Goal: Task Accomplishment & Management: Manage account settings

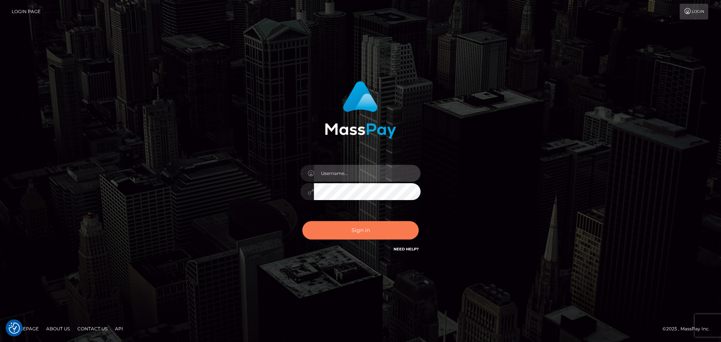
type input "constantin.mp"
click at [363, 231] on button "Sign in" at bounding box center [360, 230] width 116 height 18
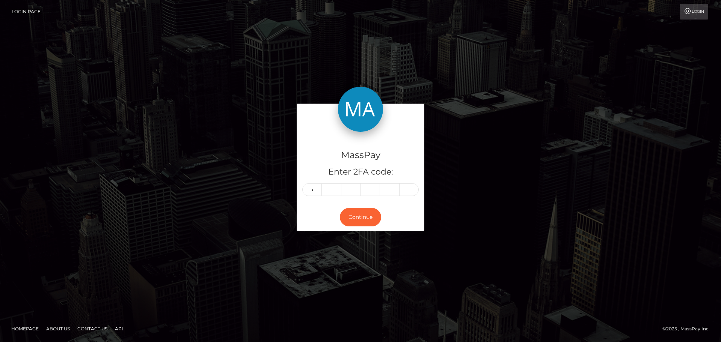
type input "4"
type input "5"
type input "8"
type input "1"
type input "9"
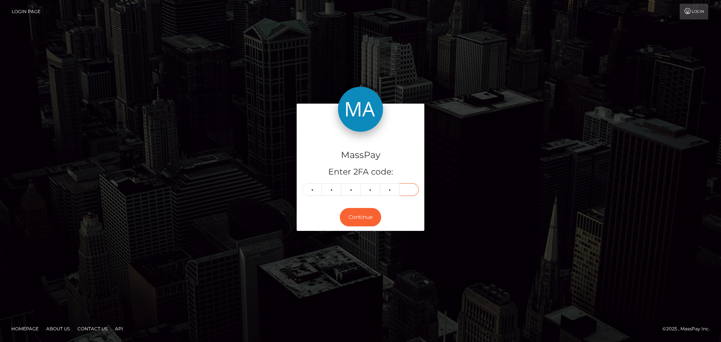
type input "6"
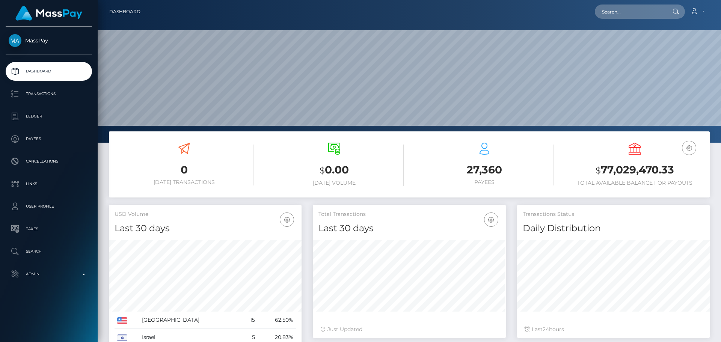
scroll to position [133, 193]
click at [634, 16] on input "text" at bounding box center [630, 12] width 71 height 14
paste input "cd5faf91-6d07-4981-bda4-dfa1282a25fd"
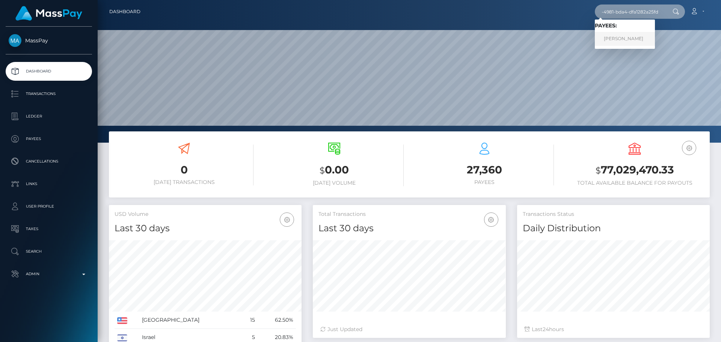
type input "cd5faf91-6d07-4981-bda4-dfa1282a25fd"
click at [626, 35] on link "[PERSON_NAME]" at bounding box center [625, 39] width 60 height 14
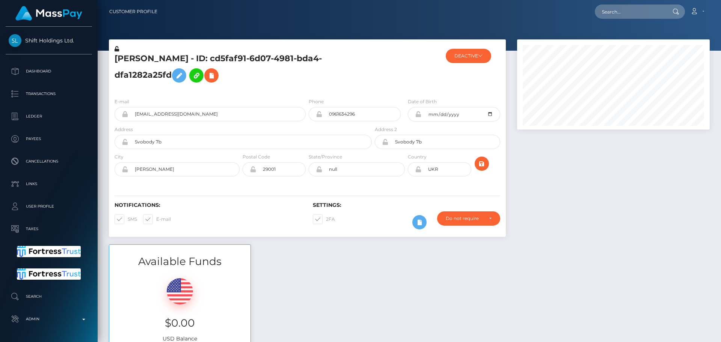
scroll to position [90, 193]
click at [367, 78] on h5 "Andrii Zaremba - ID: cd5faf91-6d07-4981-bda4-dfa1282a25fd" at bounding box center [240, 69] width 253 height 33
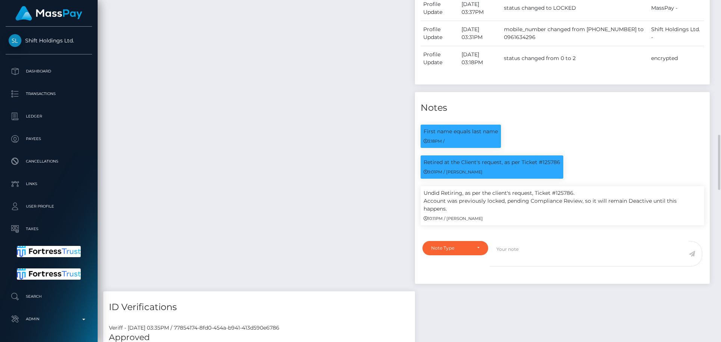
scroll to position [601, 0]
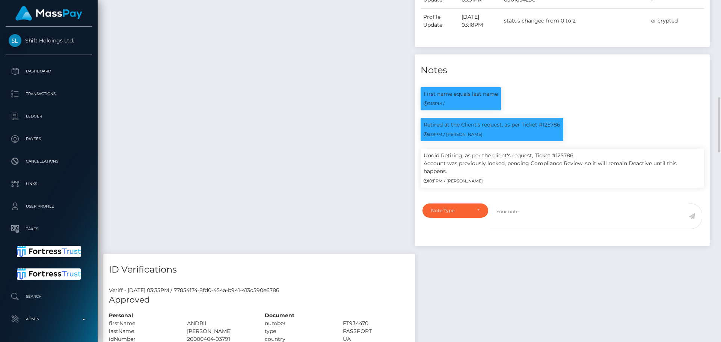
click at [367, 78] on div "Payee Attributes Payer Name Label Value Ukraine / USDC - Ethereum(ERC20) ffb742…" at bounding box center [256, 4] width 306 height 500
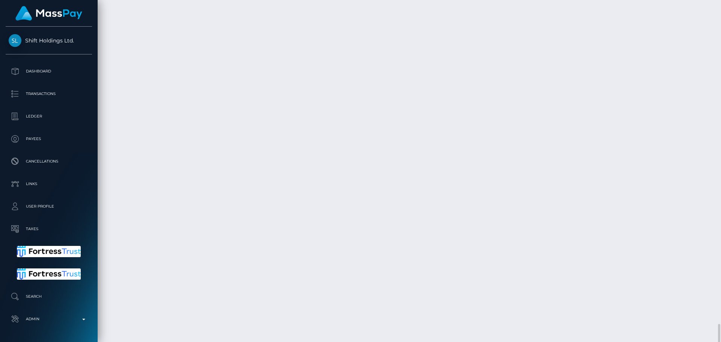
scroll to position [1765, 0]
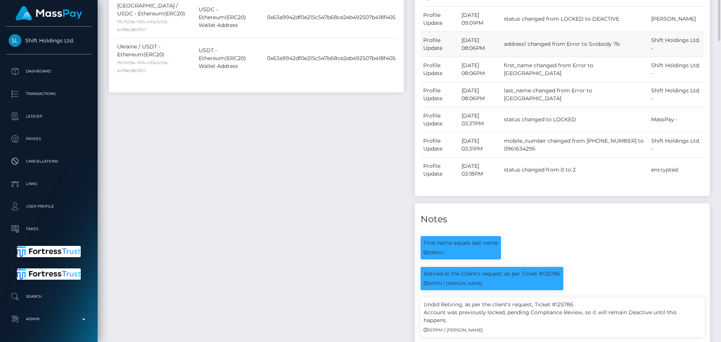
scroll to position [376, 0]
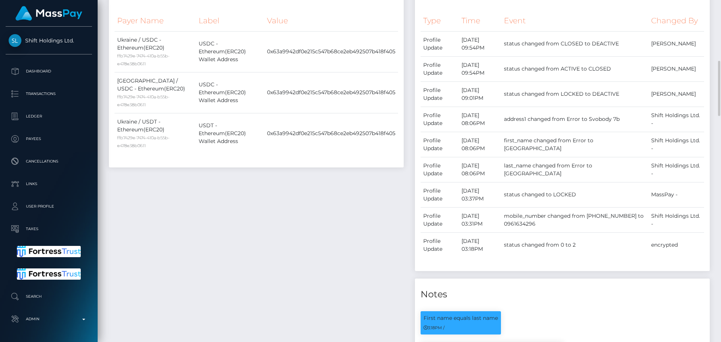
click at [369, 205] on div "Payee Attributes Payer Name Label Value Ukraine / USDC - Ethereum(ERC20) ffb742…" at bounding box center [256, 228] width 306 height 500
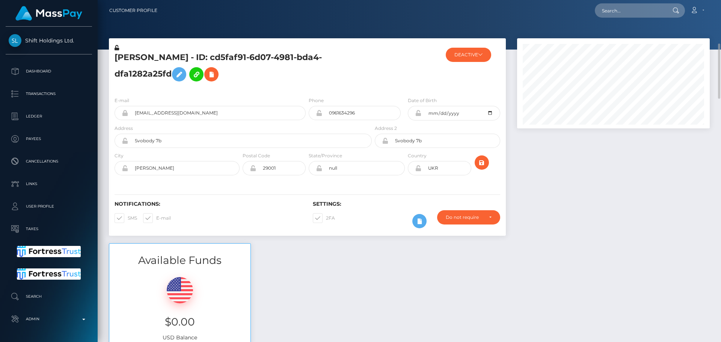
scroll to position [0, 0]
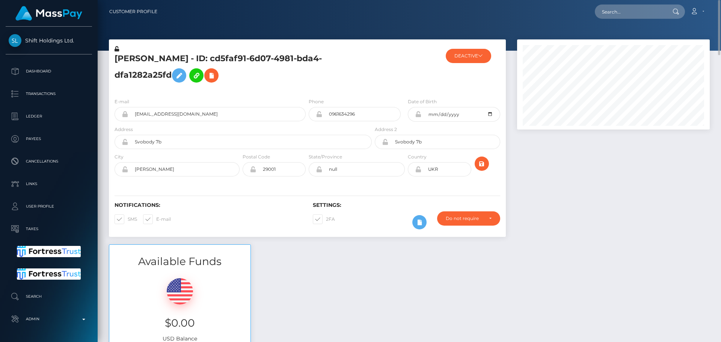
click at [318, 84] on h5 "Andrii Zaremba - ID: cd5faf91-6d07-4981-bda4-dfa1282a25fd" at bounding box center [240, 69] width 253 height 33
click at [310, 85] on h5 "Andrii Zaremba - ID: cd5faf91-6d07-4981-bda4-dfa1282a25fd" at bounding box center [240, 69] width 253 height 33
click at [472, 54] on button "DEACTIVE" at bounding box center [468, 56] width 45 height 14
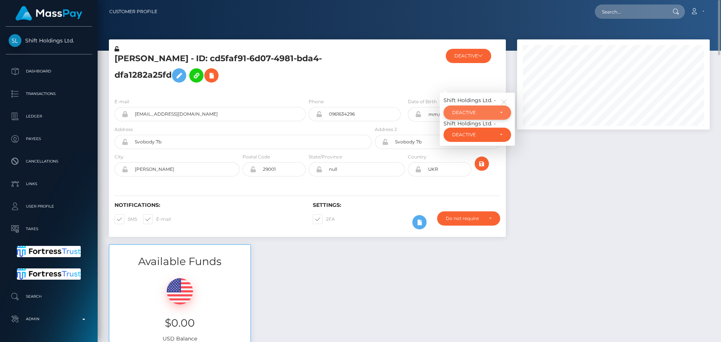
click at [482, 114] on div "DEACTIVE" at bounding box center [473, 113] width 42 height 6
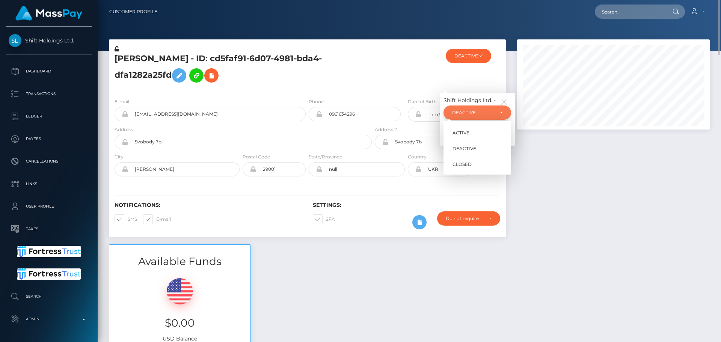
scroll to position [90, 193]
click at [468, 132] on span "ACTIVE" at bounding box center [460, 132] width 17 height 7
select select "ACTIVE"
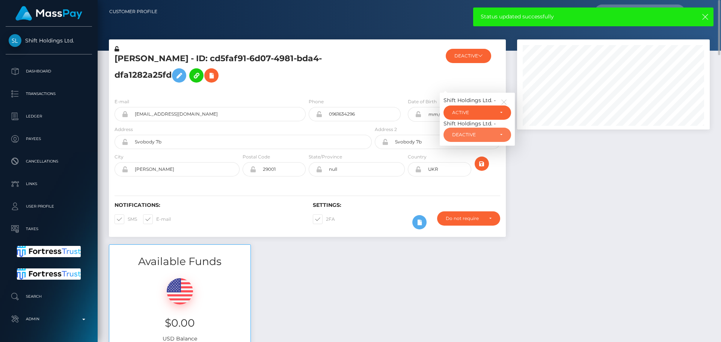
click at [468, 132] on div "DEACTIVE" at bounding box center [473, 135] width 42 height 6
click at [481, 149] on link "ACTIVE" at bounding box center [477, 155] width 68 height 14
select select "ACTIVE"
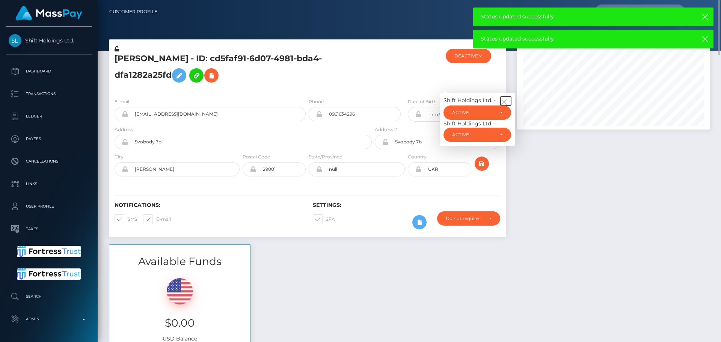
click at [507, 102] on button "button" at bounding box center [505, 100] width 11 height 9
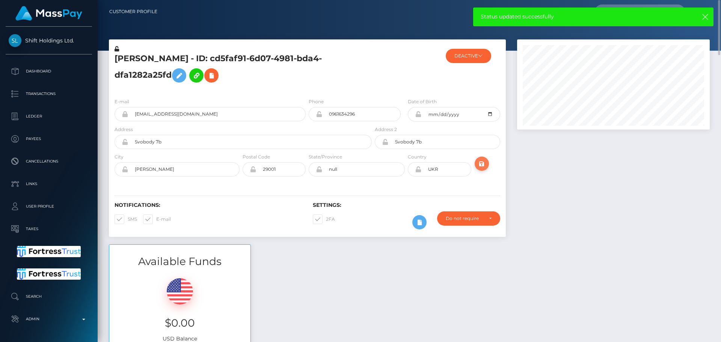
click at [483, 162] on icon "submit" at bounding box center [481, 163] width 9 height 9
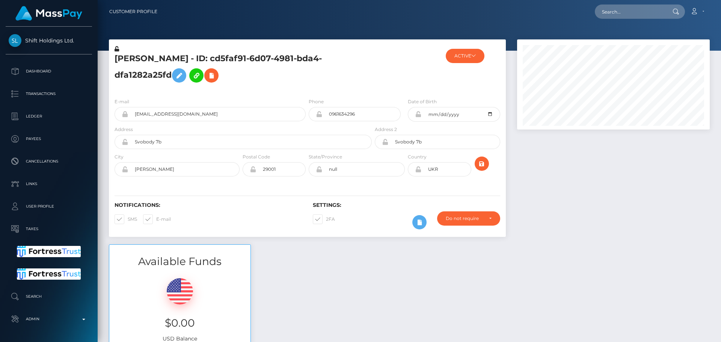
scroll to position [90, 193]
click at [335, 60] on h5 "Andrii Zaremba - ID: cd5faf91-6d07-4981-bda4-dfa1282a25fd" at bounding box center [240, 69] width 253 height 33
drag, startPoint x: 224, startPoint y: 114, endPoint x: 128, endPoint y: 117, distance: 96.5
click at [128, 117] on input "[EMAIL_ADDRESS][DOMAIN_NAME]" at bounding box center [217, 114] width 178 height 14
click at [636, 15] on input "text" at bounding box center [630, 12] width 71 height 14
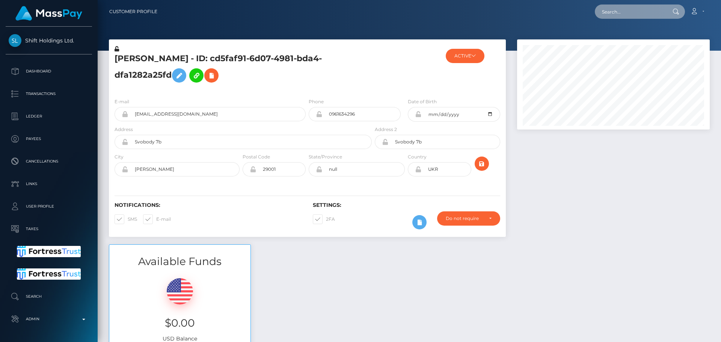
paste input "[EMAIL_ADDRESS][DOMAIN_NAME]"
type input "[EMAIL_ADDRESS][DOMAIN_NAME]"
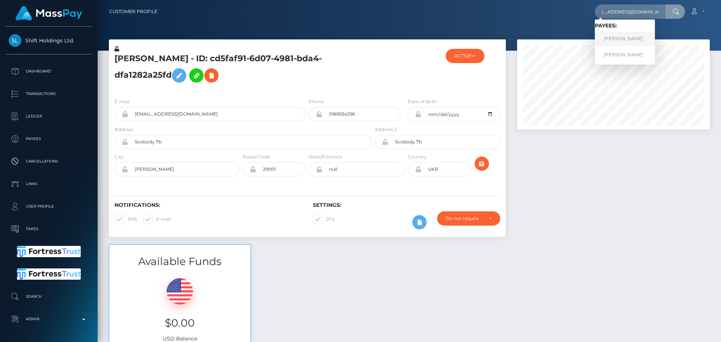
scroll to position [0, 0]
click at [365, 70] on h5 "[PERSON_NAME] - ID: cd5faf91-6d07-4981-bda4-dfa1282a25fd" at bounding box center [240, 69] width 253 height 33
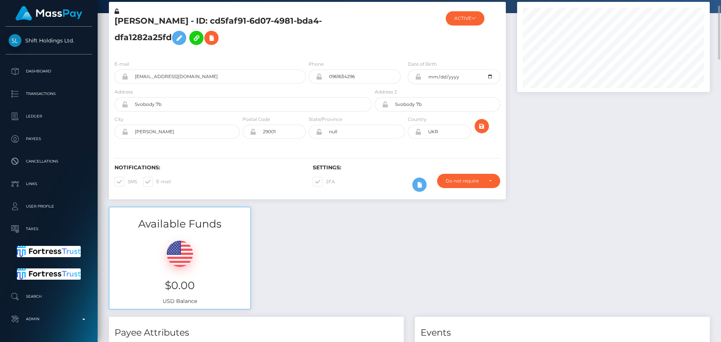
scroll to position [0, 0]
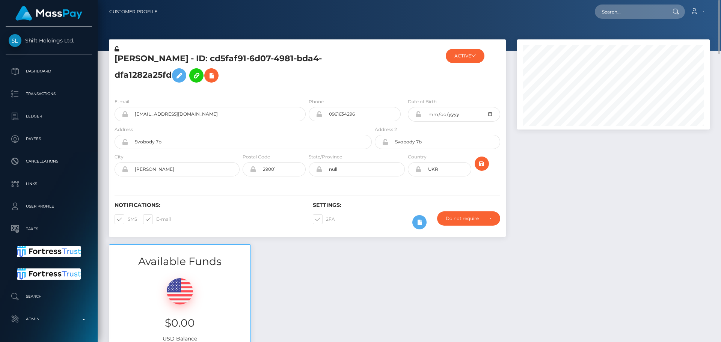
click at [286, 75] on h5 "[PERSON_NAME] - ID: cd5faf91-6d07-4981-bda4-dfa1282a25fd" at bounding box center [240, 69] width 253 height 33
click at [199, 57] on h5 "[PERSON_NAME] - ID: cd5faf91-6d07-4981-bda4-dfa1282a25fd" at bounding box center [240, 69] width 253 height 33
copy h5 "[PERSON_NAME] - ID: cd5faf91-6d07-4981-bda4-dfa1282a25fd"
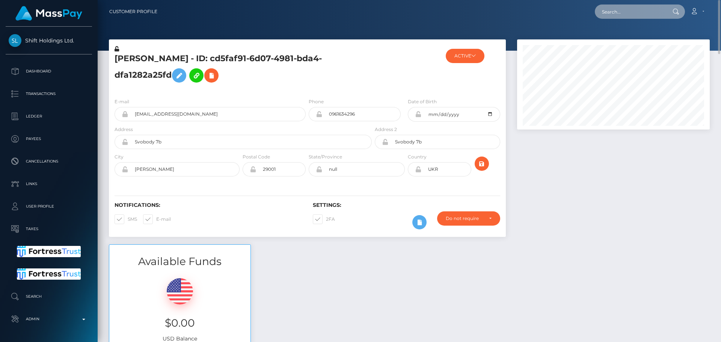
click at [643, 12] on input "text" at bounding box center [630, 12] width 71 height 14
paste input "285302035111223296"
type input "285302035111223296"
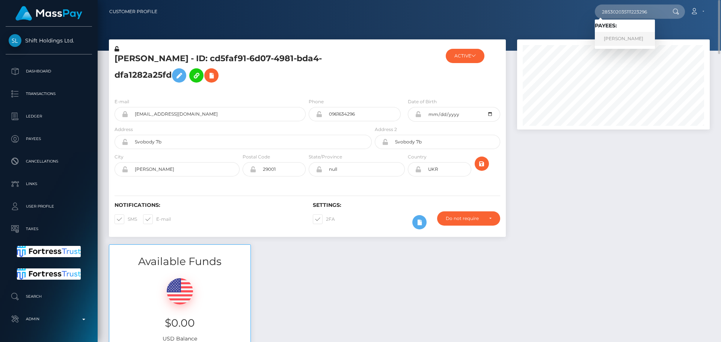
click at [619, 39] on link "Maude Dionne" at bounding box center [625, 39] width 60 height 14
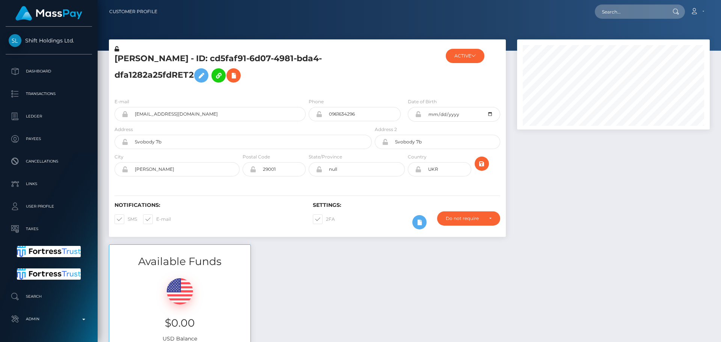
scroll to position [90, 193]
click at [306, 83] on h5 "[PERSON_NAME] - ID: cd5faf91-6d07-4981-bda4-dfa1282a25fdRET2" at bounding box center [240, 69] width 253 height 33
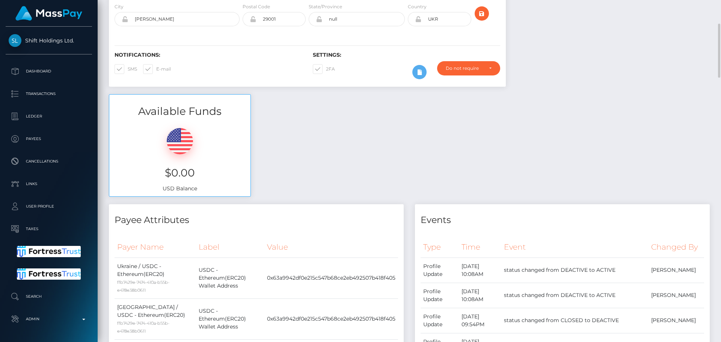
scroll to position [0, 0]
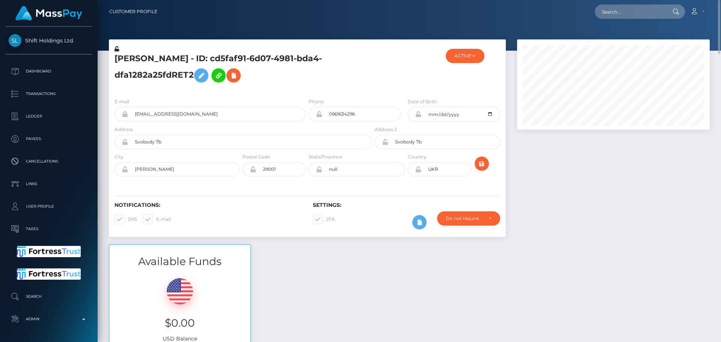
click at [340, 75] on h5 "[PERSON_NAME] - ID: cd5faf91-6d07-4981-bda4-dfa1282a25fdRET2" at bounding box center [240, 69] width 253 height 33
click at [619, 10] on input "text" at bounding box center [630, 12] width 71 height 14
paste input "[EMAIL_ADDRESS][PERSON_NAME][DOMAIN_NAME]"
type input "[EMAIL_ADDRESS][PERSON_NAME][DOMAIN_NAME]"
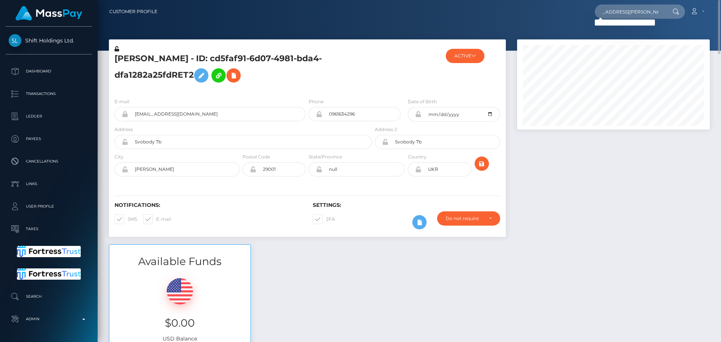
click at [387, 57] on div at bounding box center [406, 68] width 66 height 47
click at [354, 60] on h5 "[PERSON_NAME] - ID: cd5faf91-6d07-4981-bda4-dfa1282a25fdRET2" at bounding box center [240, 69] width 253 height 33
click at [292, 78] on h5 "[PERSON_NAME] - ID: cd5faf91-6d07-4981-bda4-dfa1282a25fdRET2" at bounding box center [240, 69] width 253 height 33
click at [305, 75] on h5 "[PERSON_NAME] - ID: cd5faf91-6d07-4981-bda4-dfa1282a25fdRET2" at bounding box center [240, 69] width 253 height 33
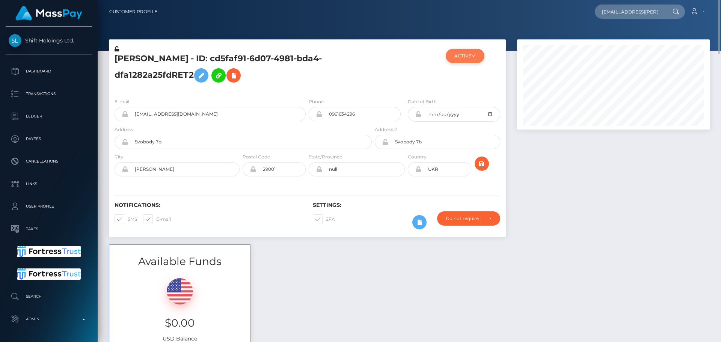
click at [474, 56] on icon at bounding box center [473, 55] width 5 height 5
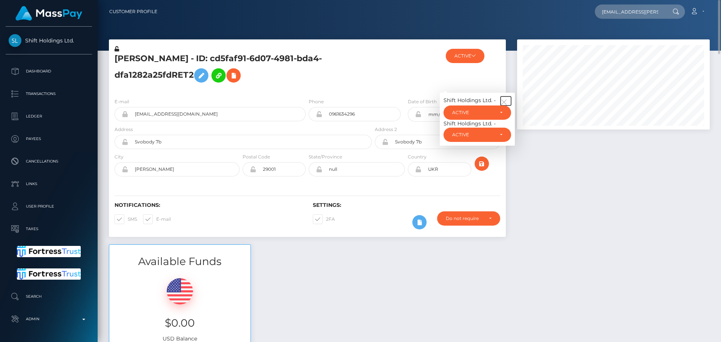
click at [504, 98] on button "button" at bounding box center [505, 100] width 11 height 9
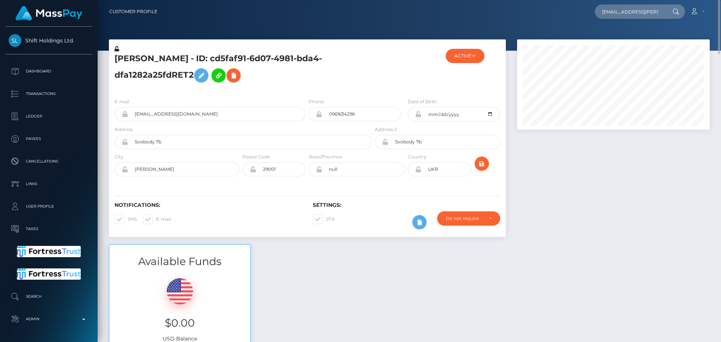
click at [307, 90] on div "[PERSON_NAME] - ID: cd5faf91-6d07-4981-bda4-dfa1282a25fdRET2" at bounding box center [241, 68] width 264 height 47
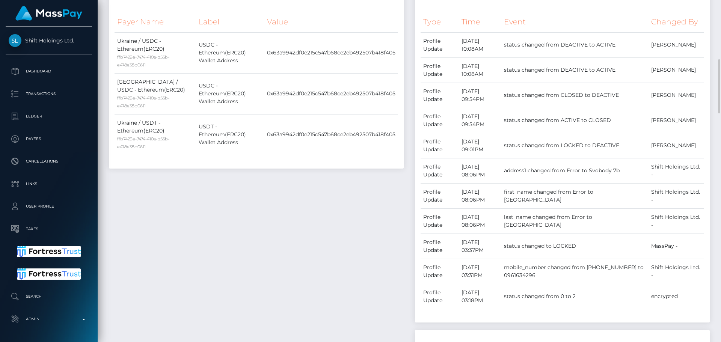
scroll to position [413, 0]
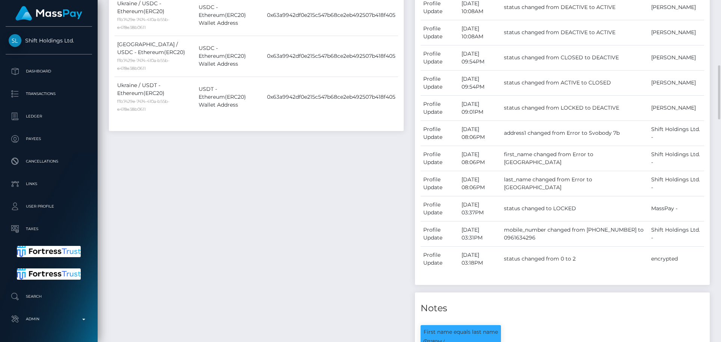
click at [364, 182] on div "Payee Attributes Payer Name Label Value Ukraine / USDC - Ethereum(ERC20) ffb742…" at bounding box center [256, 216] width 306 height 550
click at [363, 180] on div "Payee Attributes Payer Name Label Value Ukraine / USDC - Ethereum(ERC20) ffb742…" at bounding box center [256, 216] width 306 height 550
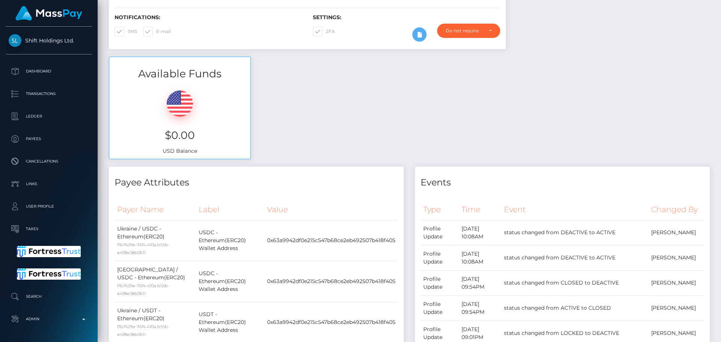
scroll to position [0, 0]
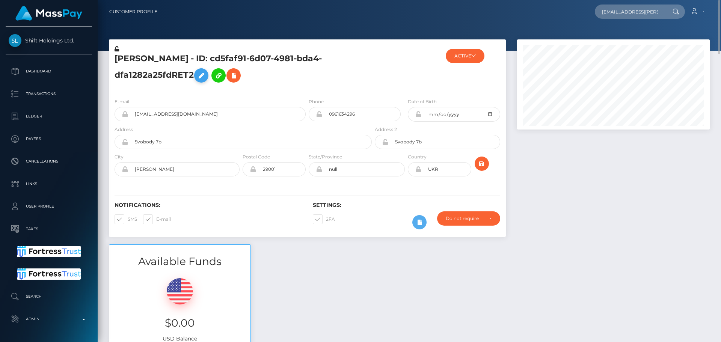
click at [201, 75] on icon at bounding box center [201, 75] width 9 height 9
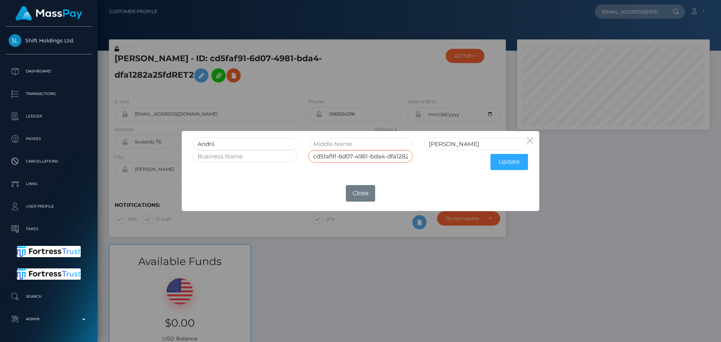
click at [397, 158] on input "cd5faf91-6d07-4981-bda4-dfa1282a25fdRET2" at bounding box center [360, 156] width 104 height 12
type input "cd5faf91-6d07-4981-bda4-dfa1282a25fd"
click at [499, 163] on button "Update" at bounding box center [509, 162] width 38 height 16
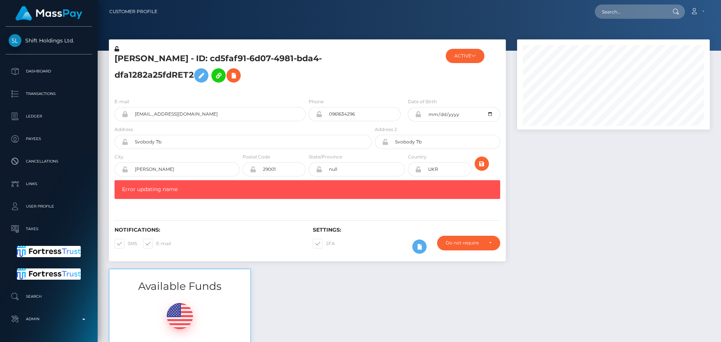
click at [269, 78] on h5 "[PERSON_NAME] - ID: cd5faf91-6d07-4981-bda4-dfa1282a25fdRET2" at bounding box center [240, 69] width 253 height 33
click at [285, 81] on h5 "[PERSON_NAME] - ID: cd5faf91-6d07-4981-bda4-dfa1282a25fdRET2" at bounding box center [240, 69] width 253 height 33
click at [467, 57] on button "ACTIVE" at bounding box center [465, 56] width 39 height 14
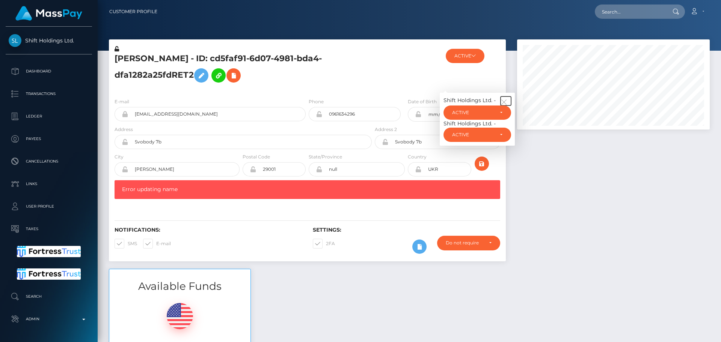
click at [506, 96] on button "button" at bounding box center [505, 100] width 11 height 9
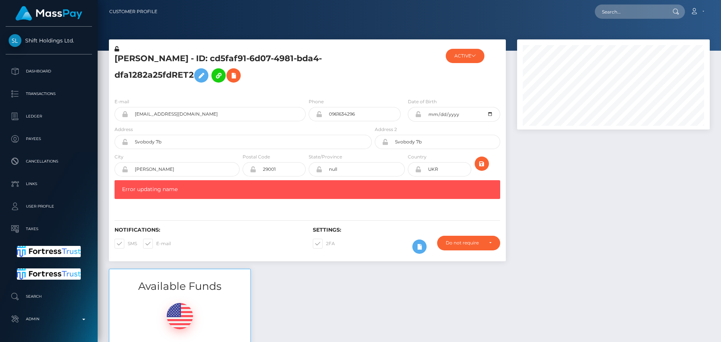
click at [395, 72] on div at bounding box center [406, 68] width 66 height 47
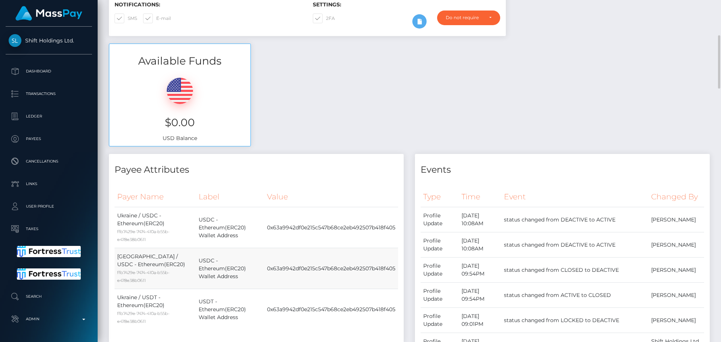
scroll to position [413, 0]
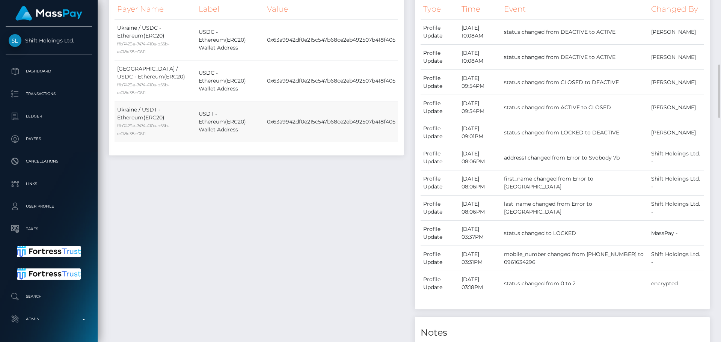
click at [358, 126] on td "0x63a9942df0e215c547b68ce2eb492507b418f405" at bounding box center [331, 121] width 134 height 41
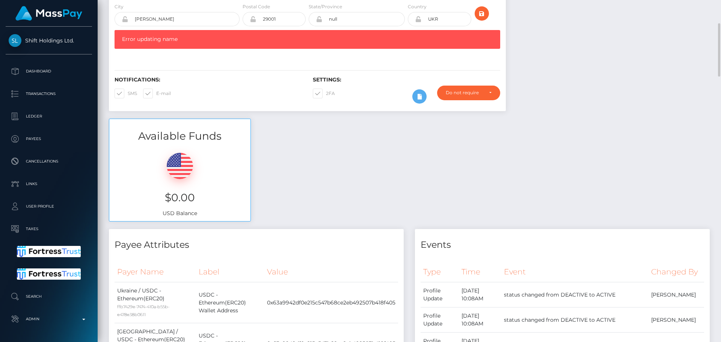
scroll to position [0, 0]
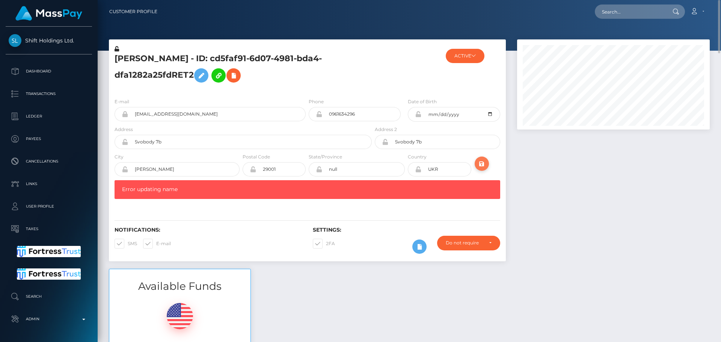
click at [480, 159] on icon "submit" at bounding box center [481, 163] width 9 height 9
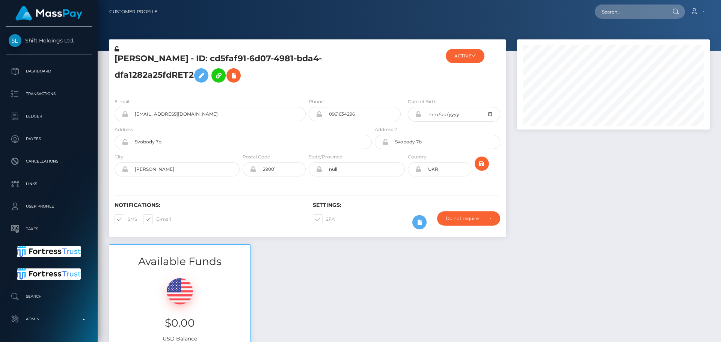
scroll to position [90, 193]
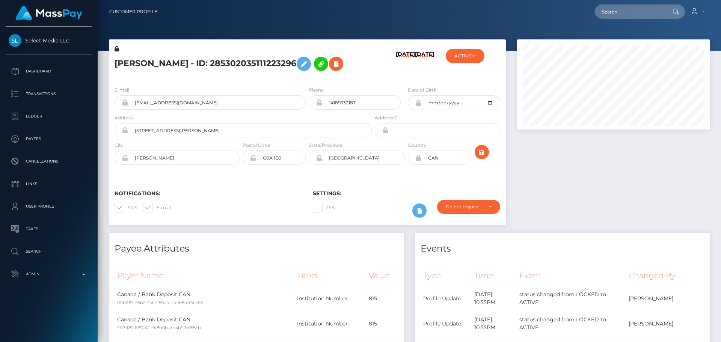
scroll to position [90, 193]
click at [362, 74] on h5 "[PERSON_NAME] - ID: 285302035111223296" at bounding box center [240, 64] width 253 height 22
click at [361, 74] on h5 "[PERSON_NAME] - ID: 285302035111223296" at bounding box center [240, 64] width 253 height 22
click at [358, 74] on h5 "[PERSON_NAME] - ID: 285302035111223296" at bounding box center [240, 64] width 253 height 22
click at [327, 78] on div "[PERSON_NAME] - ID: 285302035111223296" at bounding box center [241, 62] width 264 height 35
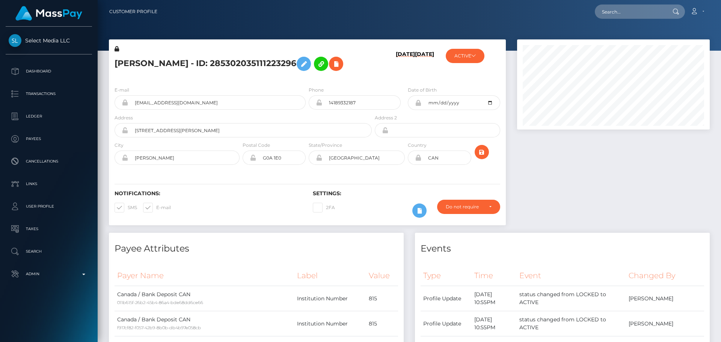
click at [355, 74] on h5 "[PERSON_NAME] - ID: 285302035111223296" at bounding box center [240, 64] width 253 height 22
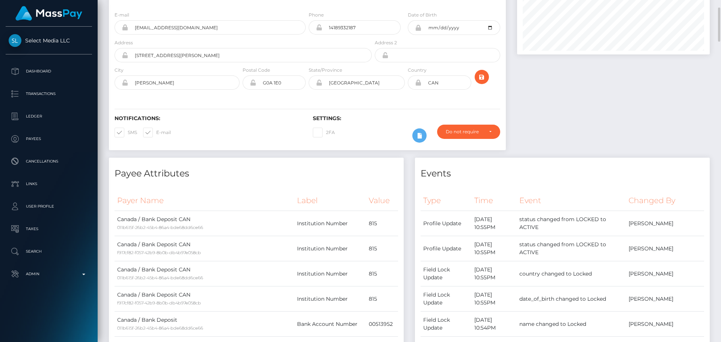
scroll to position [0, 0]
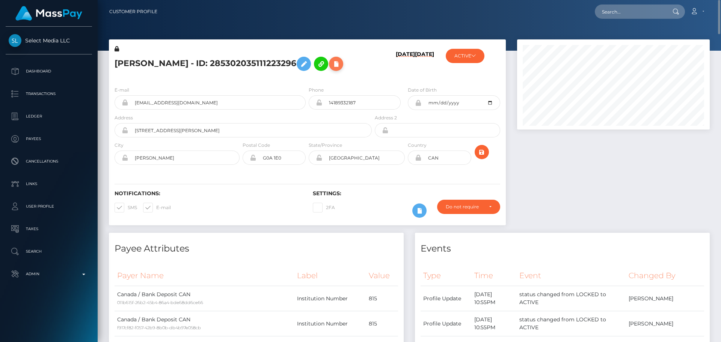
click at [331, 60] on icon at bounding box center [335, 63] width 9 height 9
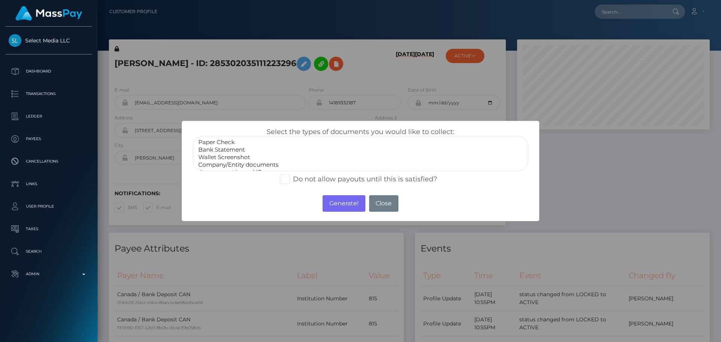
scroll to position [15, 0]
select select "Miscellaneous"
click at [218, 163] on option "Miscellaneous" at bounding box center [360, 165] width 326 height 8
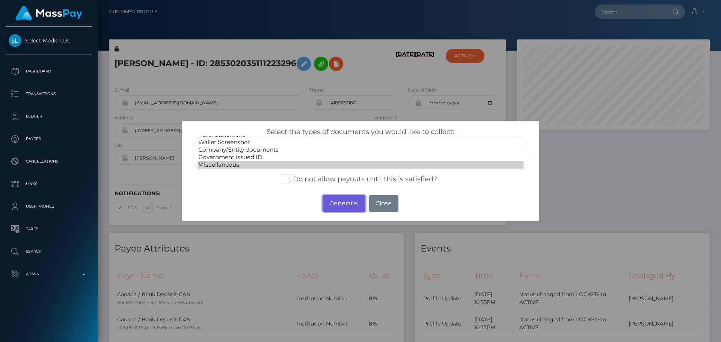
click at [343, 200] on button "Generate!" at bounding box center [343, 203] width 42 height 17
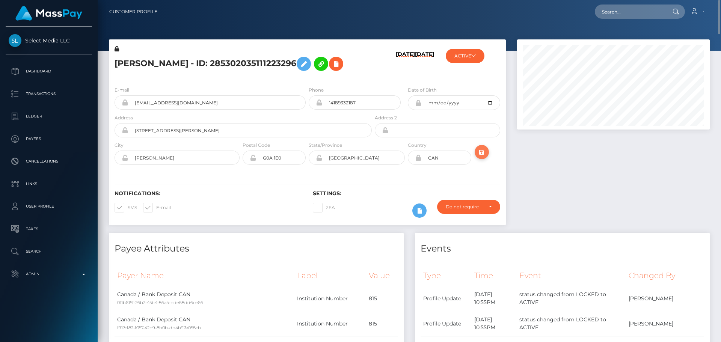
click at [481, 152] on icon "submit" at bounding box center [481, 152] width 9 height 9
click at [355, 65] on h5 "[PERSON_NAME] - ID: 285302035111223296" at bounding box center [240, 64] width 253 height 22
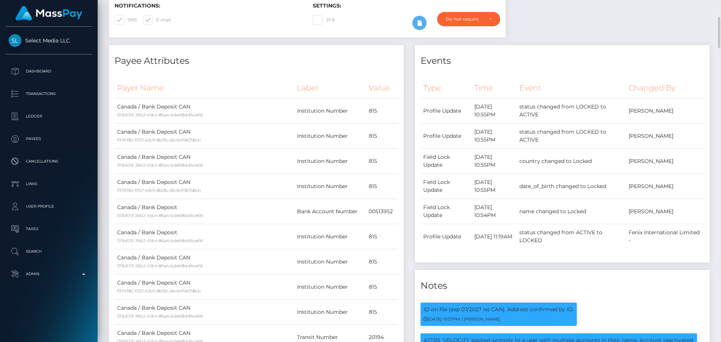
scroll to position [0, 0]
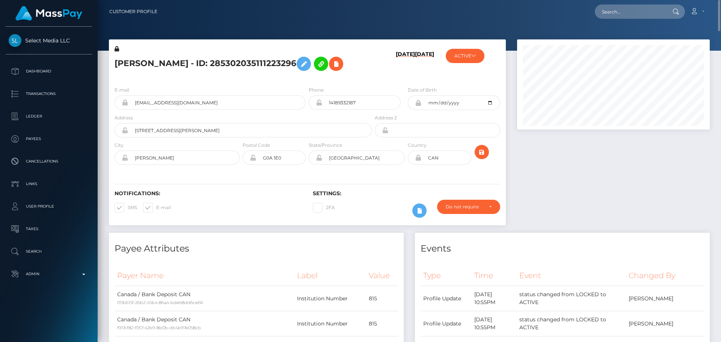
click at [118, 49] on icon at bounding box center [116, 48] width 5 height 5
click at [299, 61] on icon at bounding box center [303, 63] width 9 height 9
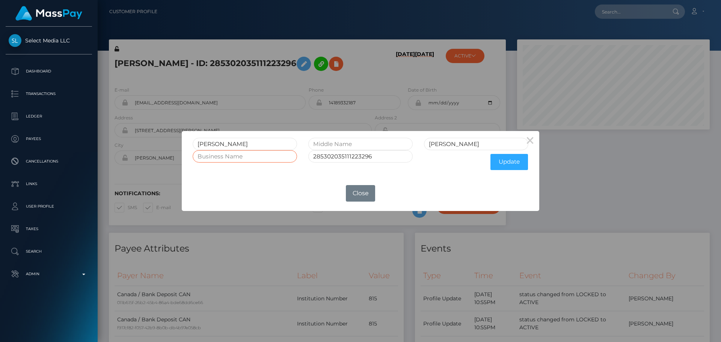
click at [245, 158] on input "text" at bounding box center [245, 156] width 104 height 12
paste input "9380-0928 Québec inc"
type input "9380-0928 Québec inc"
click at [506, 163] on button "Update" at bounding box center [509, 162] width 38 height 16
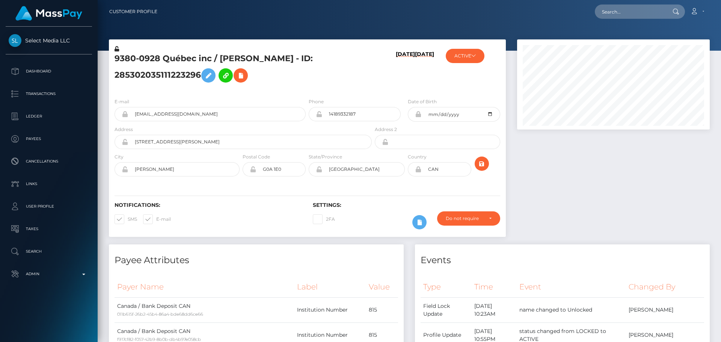
scroll to position [375258, 375155]
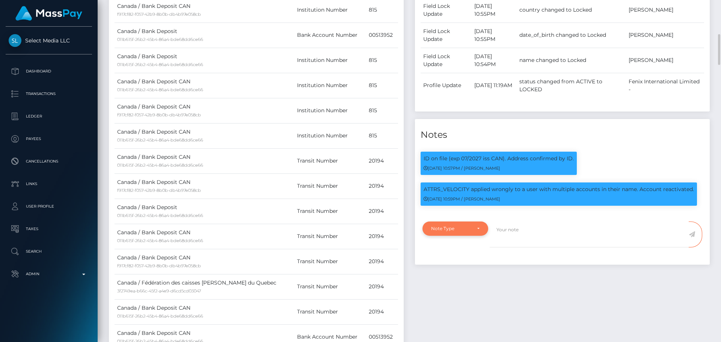
click at [478, 232] on div "Note Type" at bounding box center [455, 228] width 66 height 14
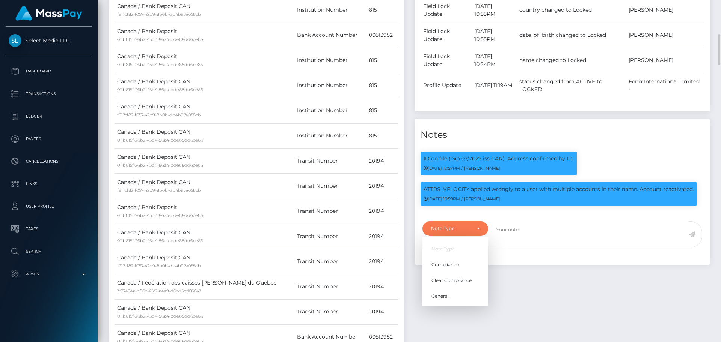
scroll to position [90, 193]
click at [453, 262] on span "Compliance" at bounding box center [444, 264] width 27 height 7
select select "COMPLIANCE"
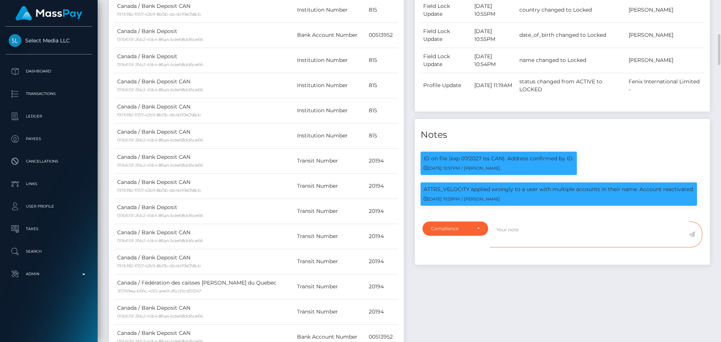
click at [551, 232] on textarea at bounding box center [588, 234] width 199 height 26
paste textarea "Documents on file for Mount Equinox Inc confirm that Kevin Jeffrey Bennett is a…"
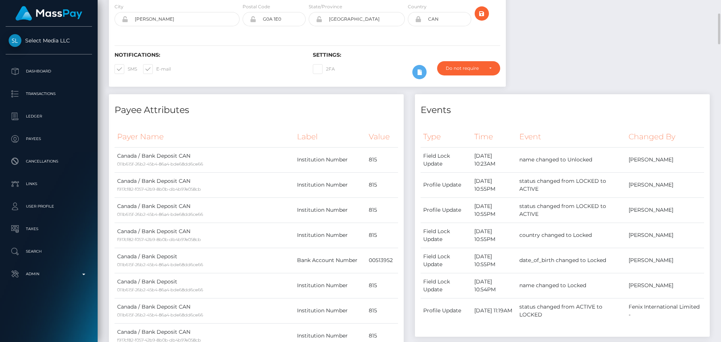
scroll to position [0, 0]
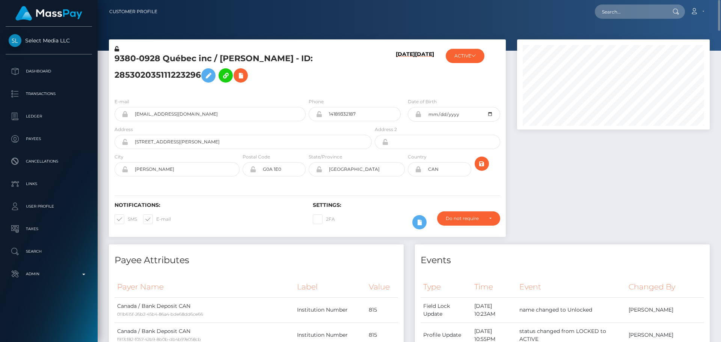
click at [126, 56] on h5 "9380-0928 Québec inc / Maude Dionne - ID: 285302035111223296" at bounding box center [240, 69] width 253 height 33
drag, startPoint x: 126, startPoint y: 56, endPoint x: 202, endPoint y: 53, distance: 75.9
click at [202, 53] on h5 "9380-0928 Québec inc / Maude Dionne - ID: 285302035111223296" at bounding box center [240, 69] width 253 height 33
copy h5 "9380-0928 Québec inc"
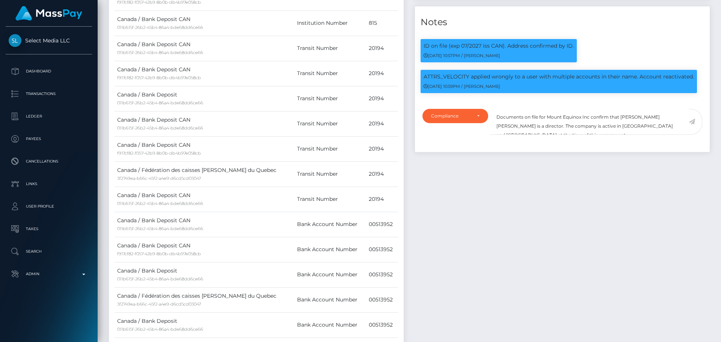
scroll to position [90, 193]
click at [550, 117] on textarea "Documents on file for Mount Equinox Inc confirm that Kevin Jeffrey Bennett is a…" at bounding box center [588, 122] width 199 height 26
drag, startPoint x: 550, startPoint y: 117, endPoint x: 583, endPoint y: 116, distance: 33.8
click at [583, 116] on textarea "Documents on file for Mount Equinox Inc confirm that Kevin Jeffrey Bennett is a…" at bounding box center [588, 122] width 199 height 26
paste textarea "9380-0928 Québec i"
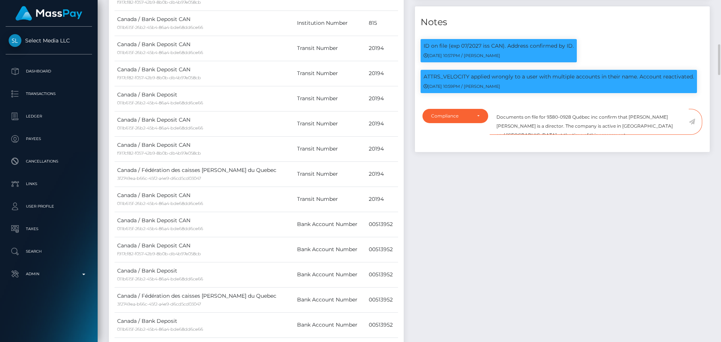
click at [581, 117] on textarea "Documents on file for 9380-0928 Québec inc confirm that Kevin Jeffrey Bennett i…" at bounding box center [588, 122] width 199 height 26
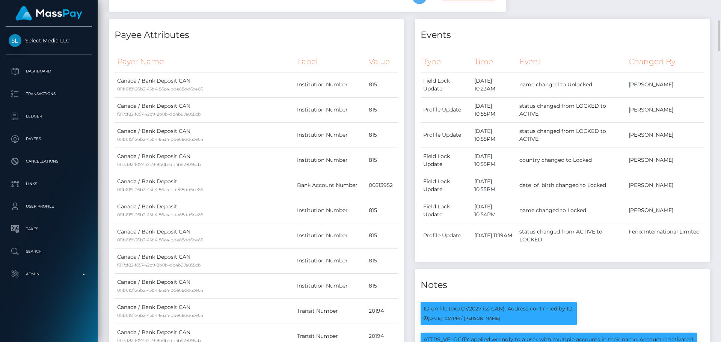
scroll to position [0, 0]
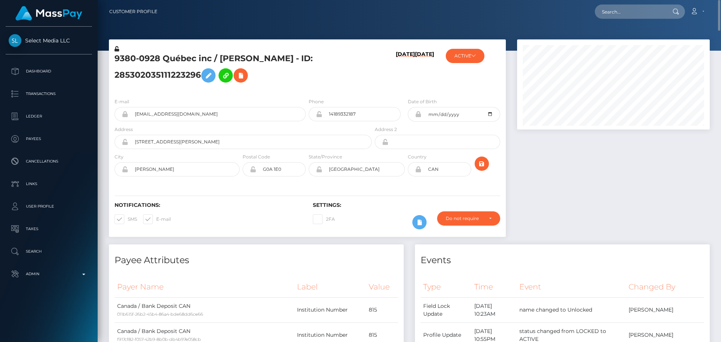
click at [230, 57] on h5 "9380-0928 Québec inc / Maude Dionne - ID: 285302035111223296" at bounding box center [240, 69] width 253 height 33
drag, startPoint x: 230, startPoint y: 57, endPoint x: 261, endPoint y: 58, distance: 30.8
click at [261, 58] on h5 "9380-0928 Québec inc / Maude Dionne - ID: 285302035111223296" at bounding box center [240, 69] width 253 height 33
copy h5 "Maude Dionne"
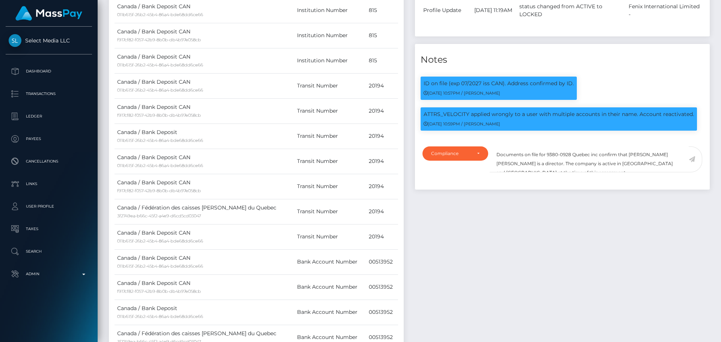
scroll to position [90, 193]
click at [634, 154] on textarea "Documents on file for 9380-0928 Quebec inc confirm that Kevin Jeffrey Bennett i…" at bounding box center [588, 159] width 199 height 26
drag, startPoint x: 634, startPoint y: 154, endPoint x: 659, endPoint y: 156, distance: 24.8
click at [659, 156] on textarea "Documents on file for 9380-0928 Quebec inc confirm that Kevin Jeffrey Bennett i…" at bounding box center [588, 159] width 199 height 26
paste textarea "Maude Dionne"
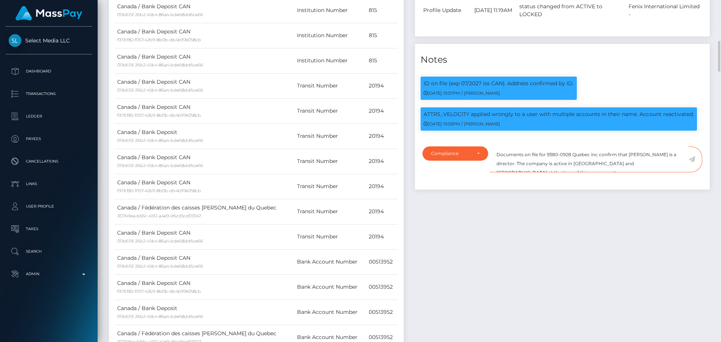
click at [513, 164] on textarea "Documents on file for 9380-0928 Quebec inc confirm that Maude Dionne is a direc…" at bounding box center [588, 159] width 199 height 26
click at [596, 164] on textarea "Documents on file for 9380-0928 Quebec inc confirm that Maude Dionne is a direc…" at bounding box center [588, 159] width 199 height 26
click at [653, 166] on textarea "Documents on file for 9380-0928 Quebec inc confirm that [PERSON_NAME] is a dire…" at bounding box center [588, 159] width 199 height 26
type textarea "Documents on file for 9380-0928 Quebec inc confirm that [PERSON_NAME] is a dire…"
click at [692, 158] on icon at bounding box center [691, 159] width 6 height 6
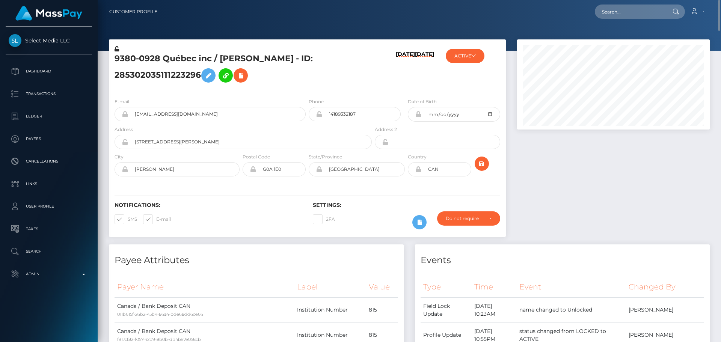
scroll to position [90, 193]
click at [211, 72] on icon at bounding box center [208, 75] width 9 height 9
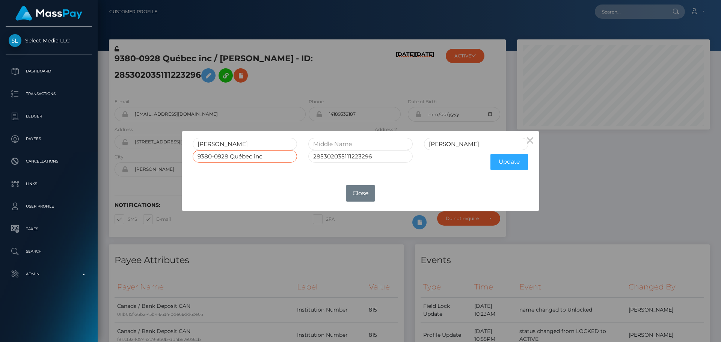
click at [241, 156] on input "9380-0928 Québec inc" at bounding box center [245, 156] width 104 height 12
type input "9380-0928 Quebec inc"
click at [516, 161] on button "Update" at bounding box center [509, 162] width 38 height 16
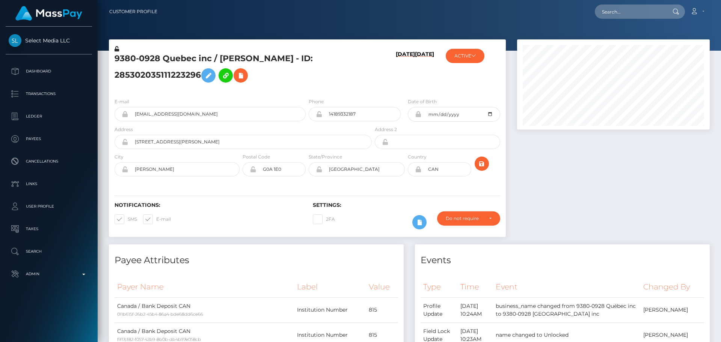
scroll to position [90, 193]
click at [350, 78] on h5 "9380-0928 Quebec inc / [PERSON_NAME] - ID: 285302035111223296" at bounding box center [240, 69] width 253 height 33
click at [116, 48] on icon at bounding box center [116, 48] width 5 height 5
click at [483, 164] on icon "submit" at bounding box center [481, 163] width 9 height 9
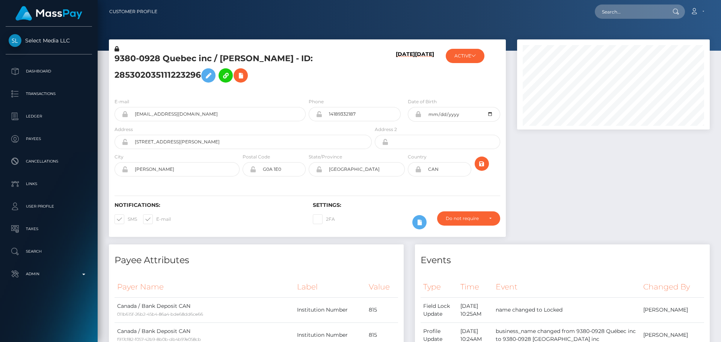
click at [171, 59] on h5 "9380-0928 Quebec inc / [PERSON_NAME] - ID: 285302035111223296" at bounding box center [240, 69] width 253 height 33
copy h5 "9380-0928 Quebec inc / [PERSON_NAME] - ID: 285302035111223296"
click at [627, 13] on input "text" at bounding box center [630, 12] width 71 height 14
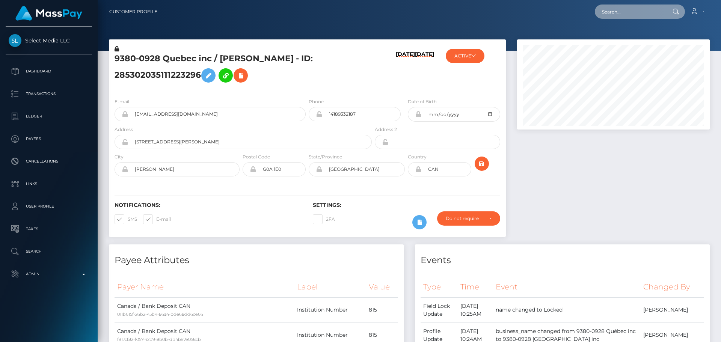
paste input "735511092553330689"
type input "735511092553330689"
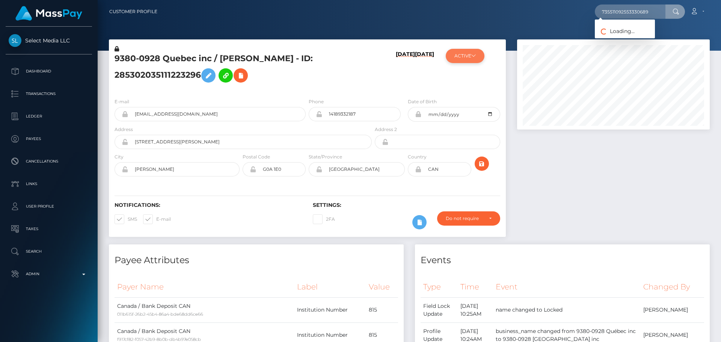
click at [478, 54] on button "ACTIVE" at bounding box center [465, 56] width 39 height 14
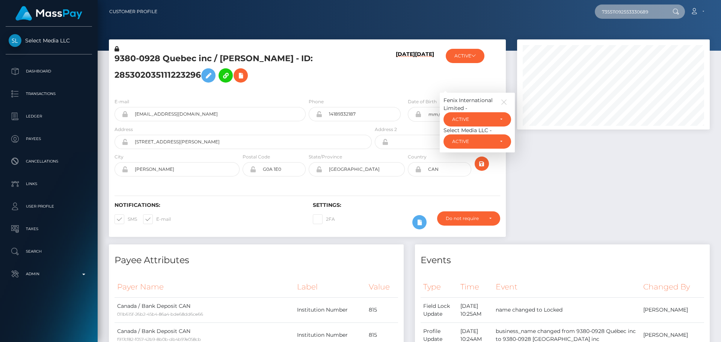
click at [661, 13] on input "735511092553330689" at bounding box center [630, 12] width 71 height 14
paste input "735511092553330689"
type input "735511092553330689"
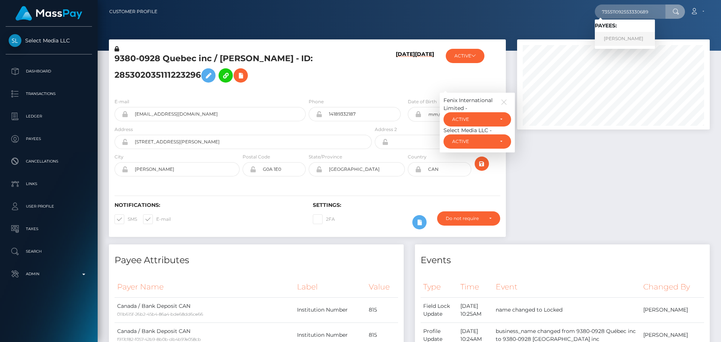
click at [638, 40] on link "ANNA VLADISLAVOVNA BRAZHNIKOVA" at bounding box center [625, 39] width 60 height 14
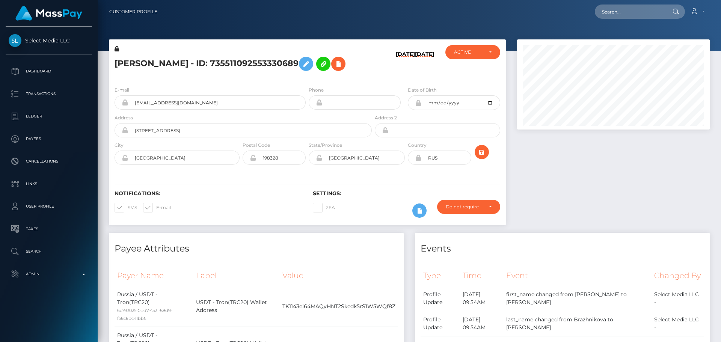
scroll to position [90, 193]
click at [336, 80] on div "[PERSON_NAME] - ID: 735511092553330689" at bounding box center [241, 62] width 264 height 35
click at [346, 80] on div "[PERSON_NAME] - ID: 735511092553330689" at bounding box center [241, 62] width 264 height 35
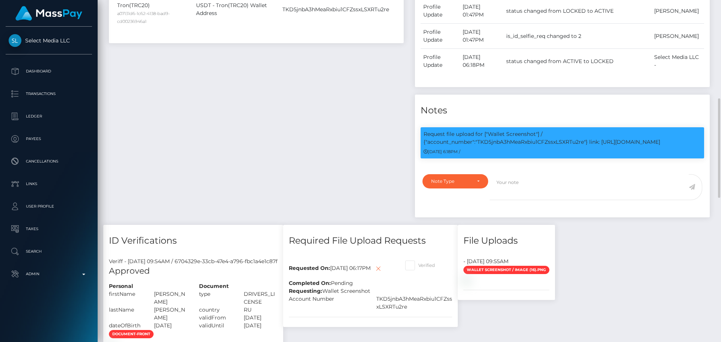
click at [342, 124] on div "Payee Attributes Payer Name Label Value Russia / USDT - Tron(TRC20) 6c793025-0b…" at bounding box center [256, 60] width 306 height 330
click at [348, 169] on div "Payee Attributes Payer Name Label Value Russia / USDT - Tron(TRC20) 6c793025-0b…" at bounding box center [256, 60] width 306 height 330
click at [284, 149] on div "Payee Attributes Payer Name Label Value Russia / USDT - Tron(TRC20) 6c793025-0b…" at bounding box center [256, 60] width 306 height 330
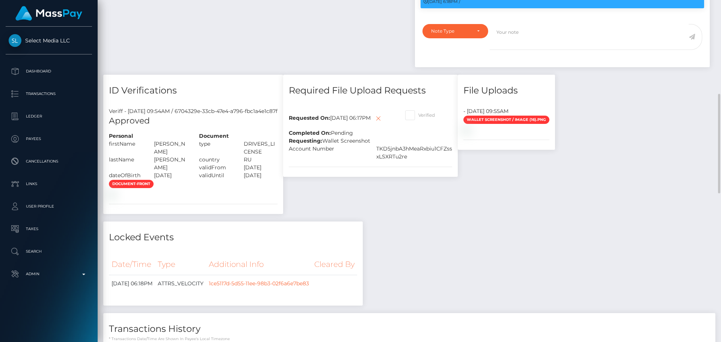
scroll to position [450, 0]
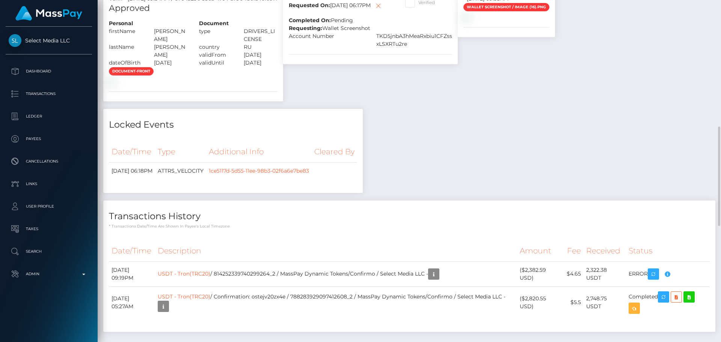
scroll to position [525, 0]
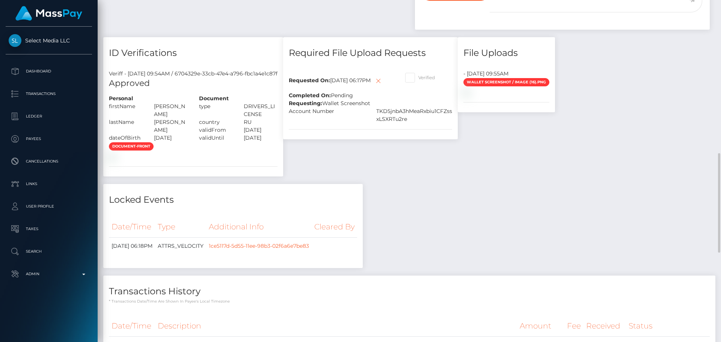
click at [450, 184] on div "Required File Upload Requests Requested On: August 19, 2025 06:17PM Completed O…" at bounding box center [370, 110] width 186 height 147
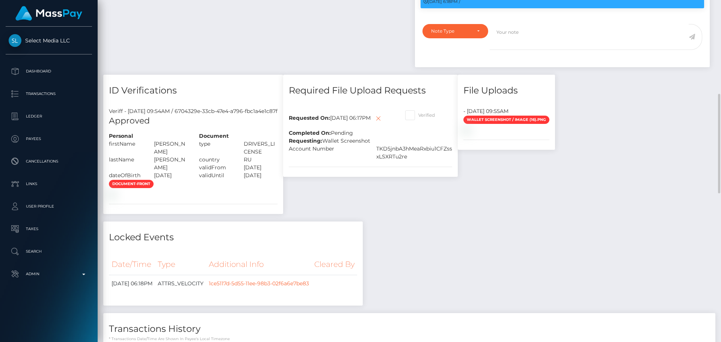
scroll to position [450, 0]
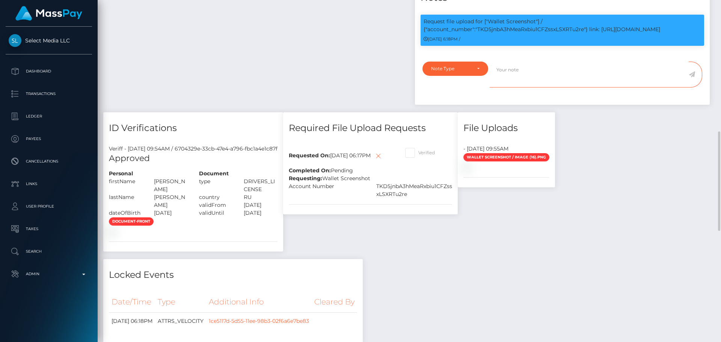
click at [534, 87] on textarea at bounding box center [588, 75] width 199 height 26
paste textarea "Crypto wallet screenshot for TJ1JVLhSiu5ToSyV63dhPCo6unjJescfAB provided. The p…"
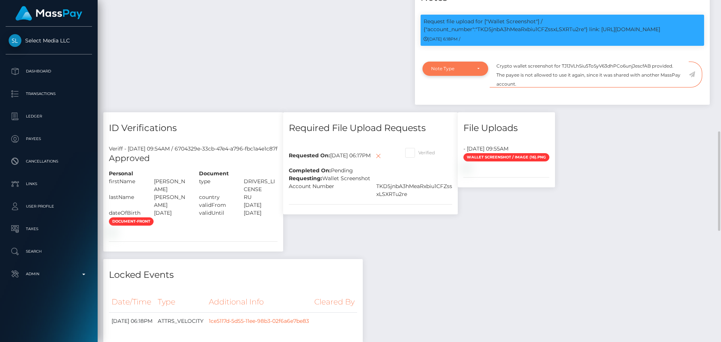
type textarea "Crypto wallet screenshot for TJ1JVLhSiu5ToSyV63dhPCo6unjJescfAB provided. The p…"
click at [476, 72] on div "Note Type" at bounding box center [455, 69] width 48 height 6
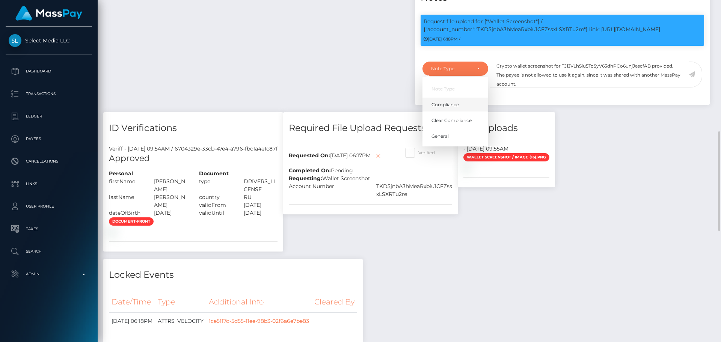
click at [455, 108] on span "Compliance" at bounding box center [444, 104] width 27 height 7
select select "COMPLIANCE"
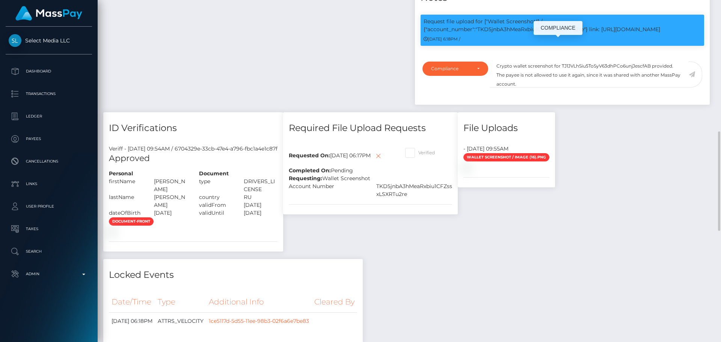
click at [513, 33] on p "Request file upload for ["Wallet Screenshot"] / {"account_number":"TKD5jnbA3hMe…" at bounding box center [561, 26] width 277 height 16
copy p "TKD5jnbA3hMeaRxbiu1CFZssxLSXRTu2re"
click at [577, 86] on textarea "Crypto wallet screenshot for TJ1JVLhSiu5ToSyV63dhPCo6unjJescfAB provided. The p…" at bounding box center [588, 75] width 199 height 26
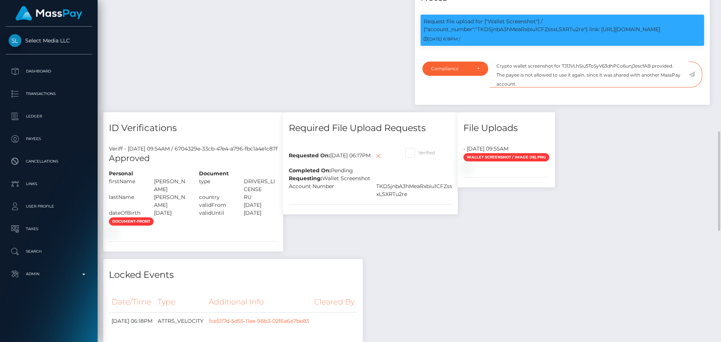
paste textarea "KD5jnbA3hMeaRxbiu1CFZssxLSXRTu2re"
click at [564, 87] on textarea "Crypto wallet screenshot for TKD5jnbA3hMeaRxbiu1CFZssxLSXRTu2re provided. The p…" at bounding box center [588, 75] width 199 height 26
type textarea "Crypto wallet screenshot for TKD5jnbA3hMeaRxbiu1CFZssxLSXRTu2re provided. The p…"
click at [692, 77] on icon at bounding box center [691, 74] width 6 height 6
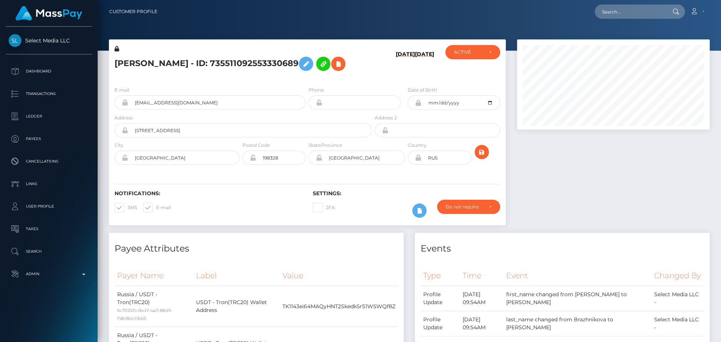
scroll to position [90, 193]
click at [330, 66] on h5 "[PERSON_NAME] - ID: 735511092553330689" at bounding box center [240, 64] width 253 height 22
click at [331, 68] on h5 "[PERSON_NAME] - ID: 735511092553330689" at bounding box center [240, 64] width 253 height 22
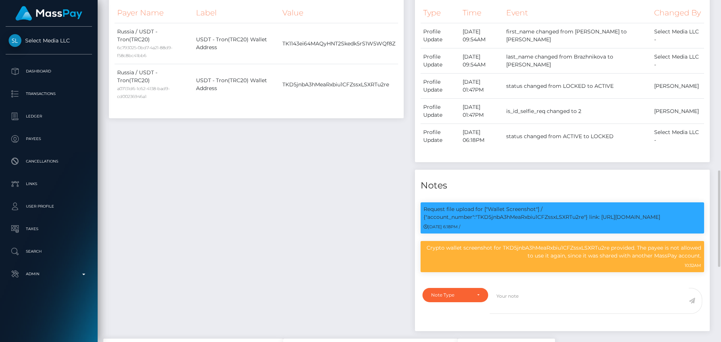
scroll to position [450, 0]
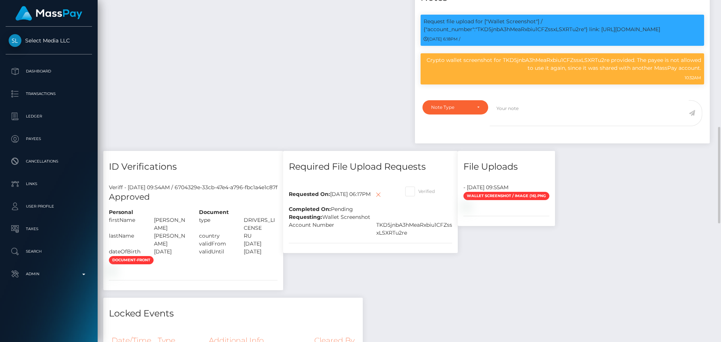
click at [418, 194] on span at bounding box center [418, 191] width 0 height 6
click at [423, 191] on input "Verified" at bounding box center [420, 189] width 5 height 5
checkbox input "true"
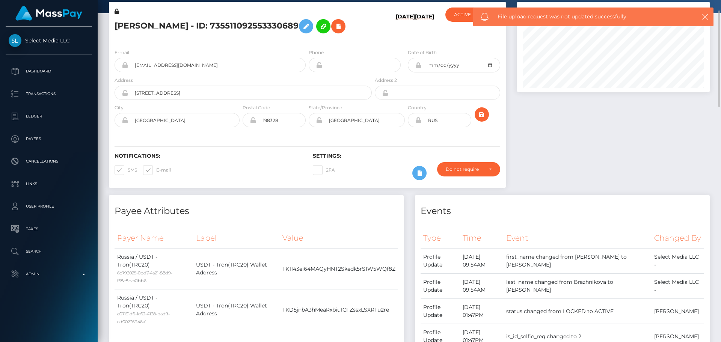
scroll to position [0, 0]
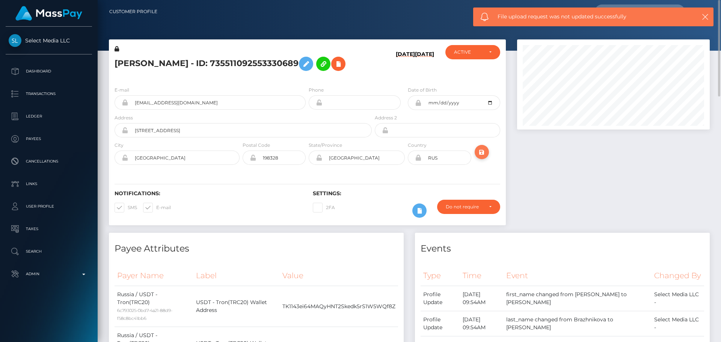
click at [484, 157] on icon "submit" at bounding box center [481, 152] width 9 height 9
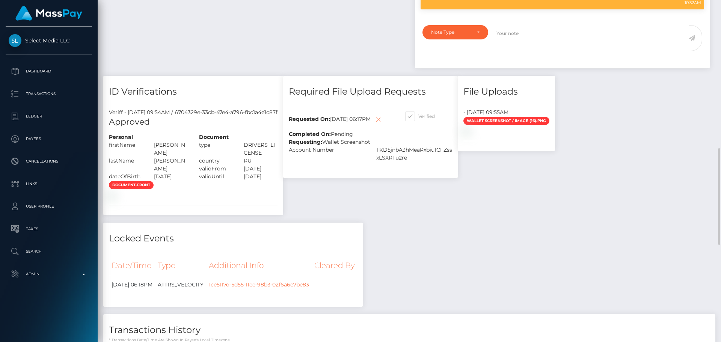
scroll to position [90, 193]
click at [373, 124] on icon at bounding box center [377, 119] width 9 height 9
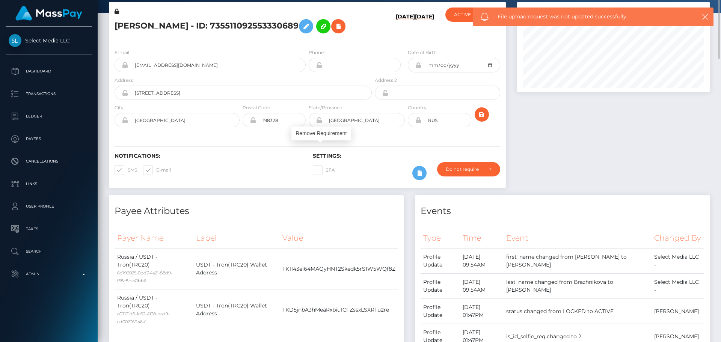
scroll to position [0, 0]
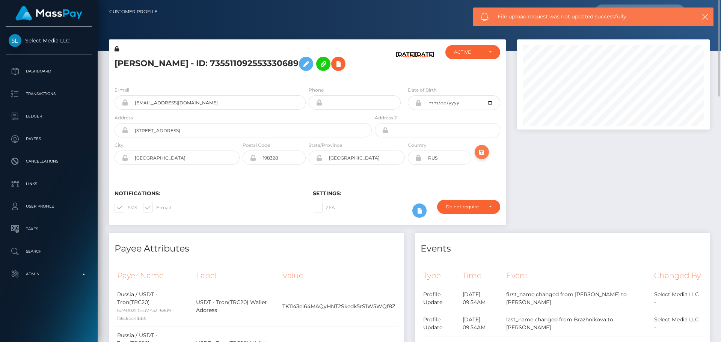
click at [485, 157] on icon "submit" at bounding box center [481, 152] width 9 height 9
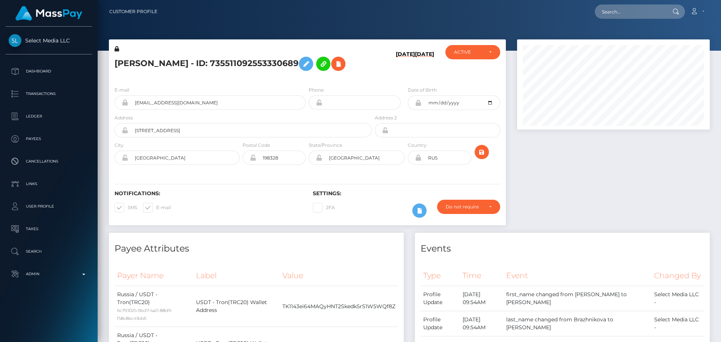
scroll to position [90, 193]
click at [313, 75] on h5 "[PERSON_NAME] - ID: 735511092553330689" at bounding box center [240, 64] width 253 height 22
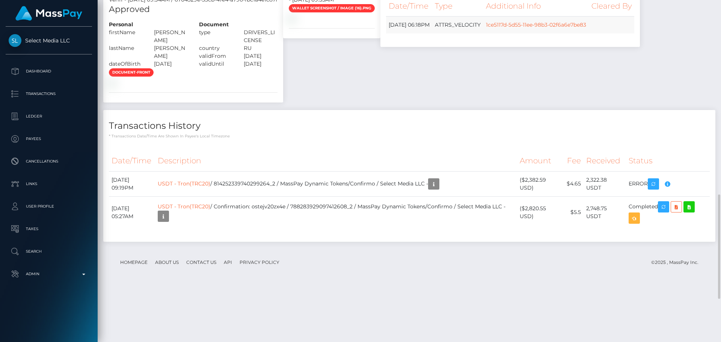
scroll to position [563, 0]
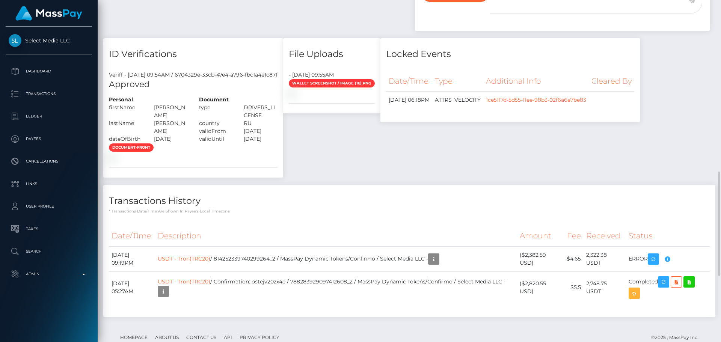
drag, startPoint x: 600, startPoint y: 119, endPoint x: 617, endPoint y: 133, distance: 22.2
click at [629, 149] on div "Locked Events Date/Time Type Additional Info Cleared By 1ce5117d-5d55-11ee-98b3…" at bounding box center [510, 111] width 271 height 147
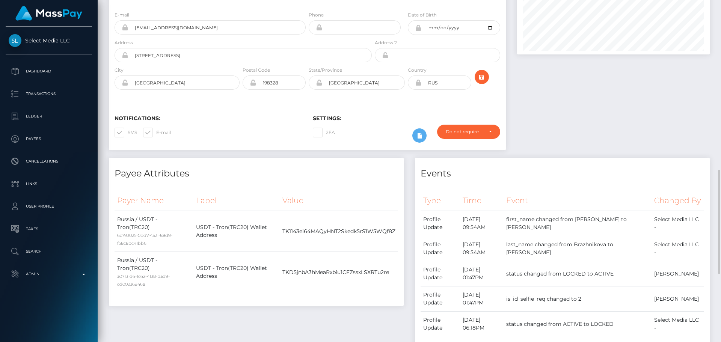
scroll to position [0, 0]
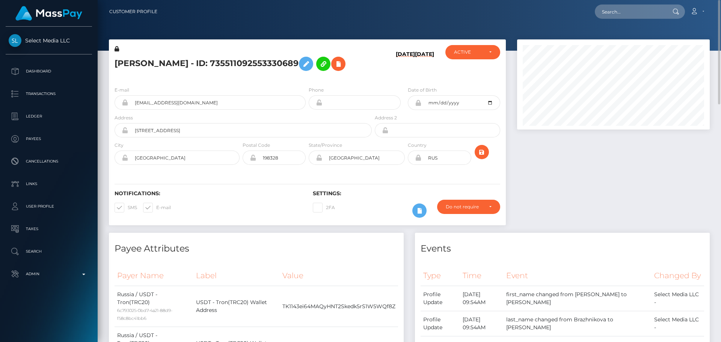
click at [207, 58] on h5 "[PERSON_NAME] - ID: 735511092553330689" at bounding box center [240, 64] width 253 height 22
click at [207, 58] on h5 "ANNA VLADISLAVOVNA BRAZHNIKOVA - ID: 735511092553330689" at bounding box center [240, 64] width 253 height 22
copy h5 "ANNA VLADISLAVOVNA BRAZHNIKOVA - ID: 735511092553330689"
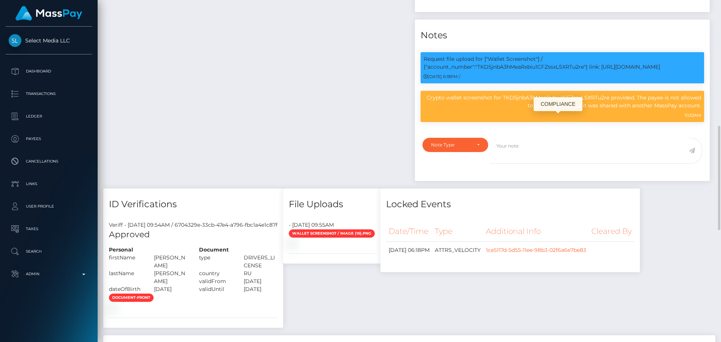
scroll to position [90, 193]
click at [533, 71] on p "Request file upload for ["Wallet Screenshot"] / {"account_number":"TKD5jnbA3hMe…" at bounding box center [561, 63] width 277 height 16
copy p "TKD5jnbA3hMeaRxbiu1CFZssxLSXRTu2re"
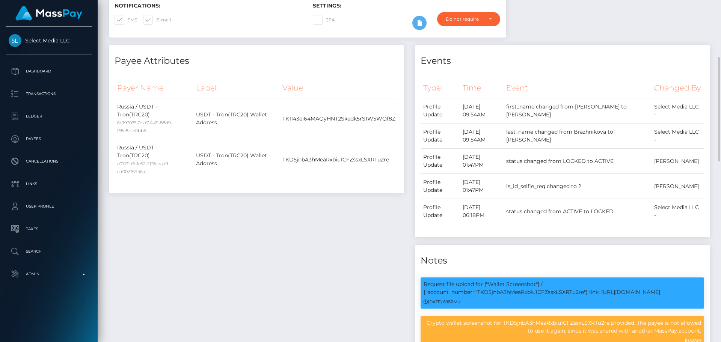
scroll to position [0, 0]
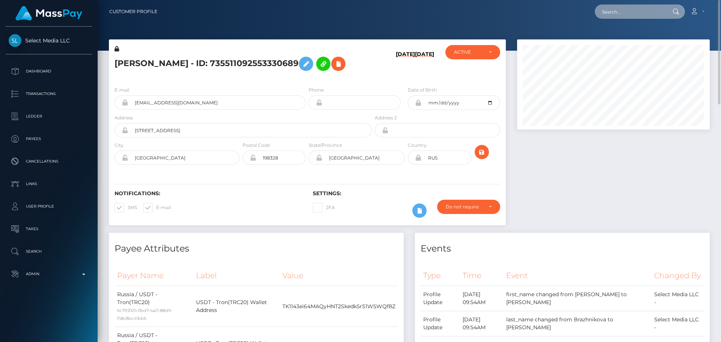
click at [638, 13] on input "text" at bounding box center [630, 12] width 71 height 14
paste input "shantalmorris28@icloud.com"
type input "shantalmorris28@icloud.com"
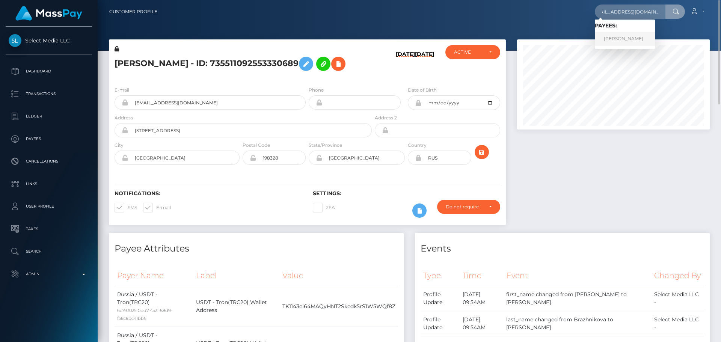
scroll to position [0, 0]
click at [610, 40] on link "Shantal Morris" at bounding box center [625, 39] width 60 height 14
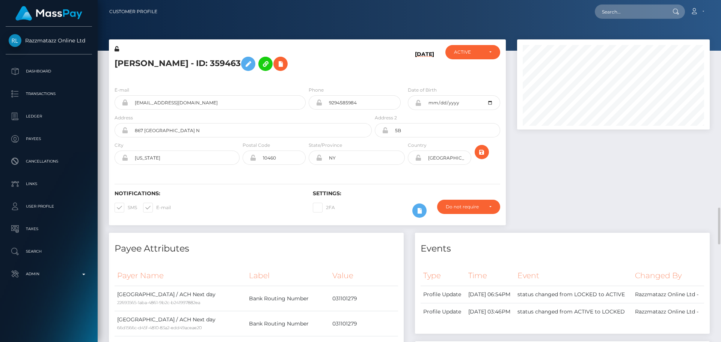
scroll to position [90, 193]
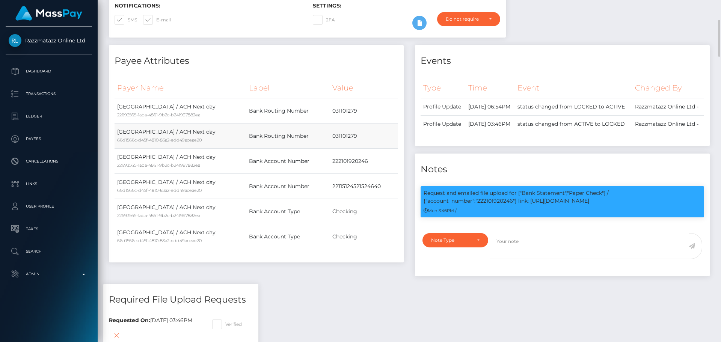
click at [338, 134] on td "031101279" at bounding box center [364, 135] width 68 height 25
copy td "031101279"
click at [503, 205] on p "Request and emailed file upload for ["Bank Statement","Paper Check"] / {"accoun…" at bounding box center [561, 197] width 277 height 16
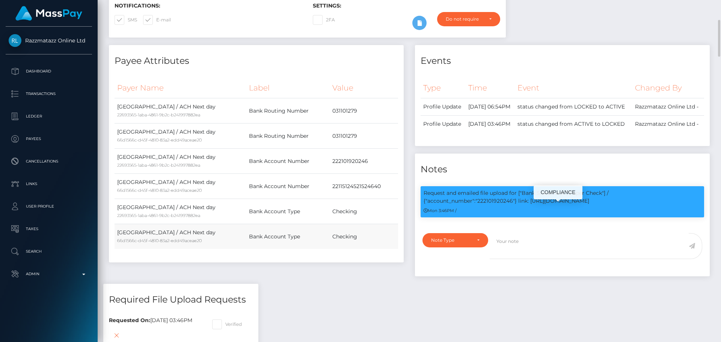
copy p "222101920246"
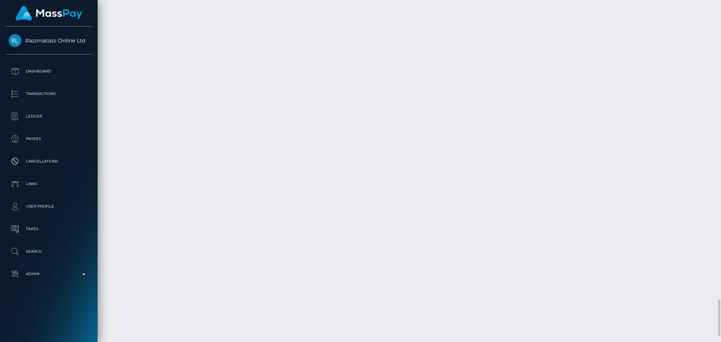
scroll to position [2831, 0]
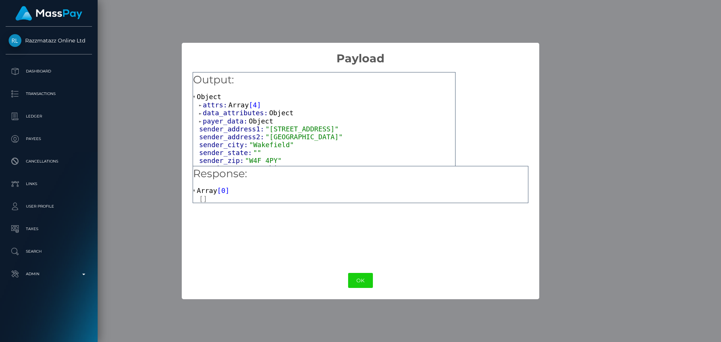
click at [233, 104] on span "Array" at bounding box center [238, 105] width 20 height 8
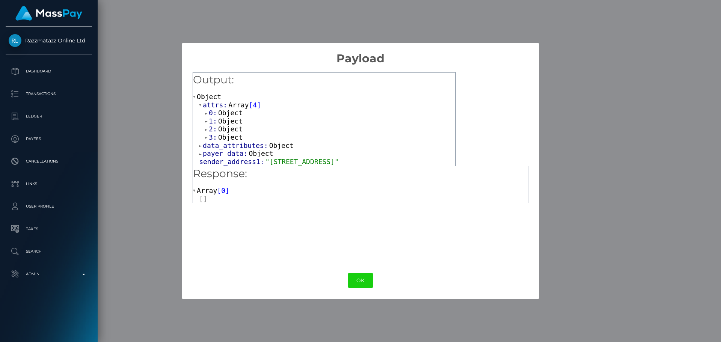
click at [227, 114] on span "Object" at bounding box center [230, 113] width 24 height 8
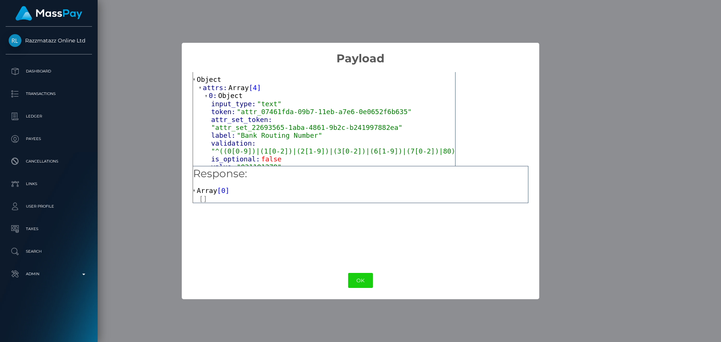
scroll to position [38, 0]
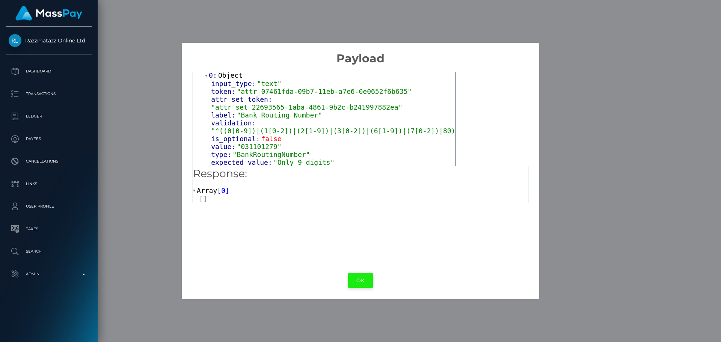
click at [361, 284] on button "OK" at bounding box center [360, 280] width 25 height 15
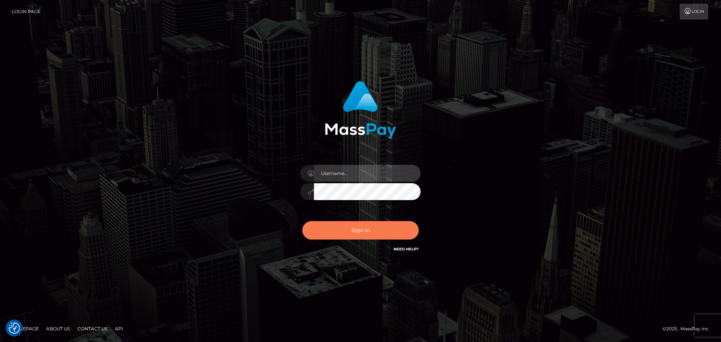
type input "constantin.mp"
click at [350, 231] on button "Sign in" at bounding box center [360, 230] width 116 height 18
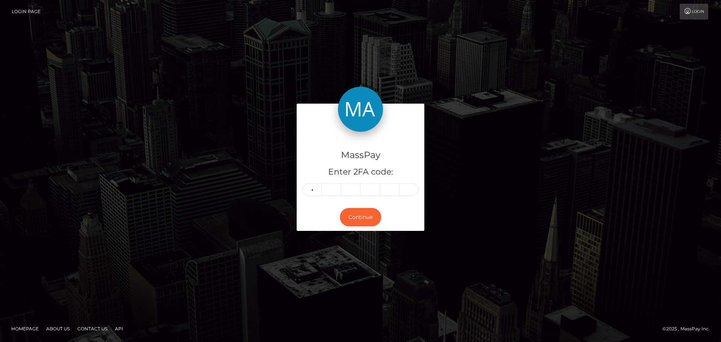
type input "7"
type input "6"
type input "0"
type input "5"
type input "4"
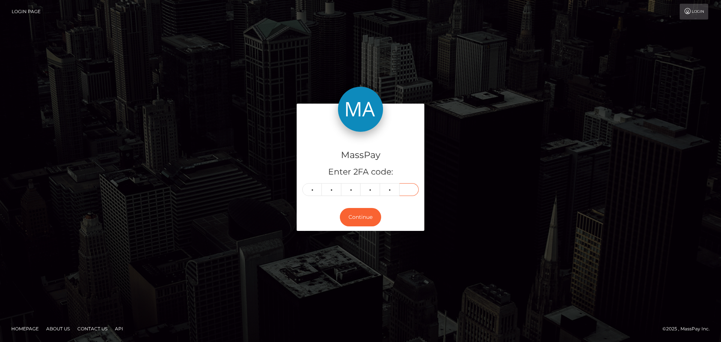
type input "4"
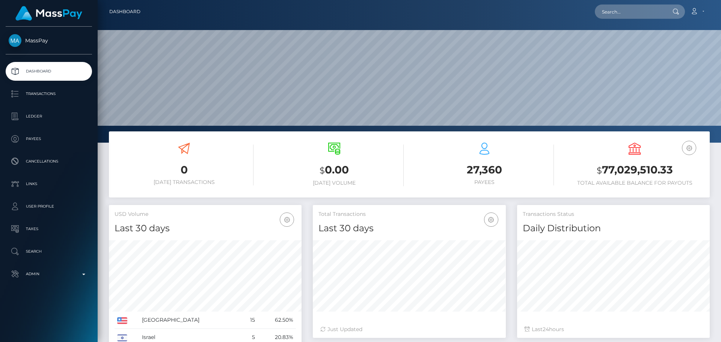
scroll to position [133, 193]
click at [631, 6] on input "text" at bounding box center [630, 12] width 71 height 14
paste input "poact_6zhO7FWeGgmG"
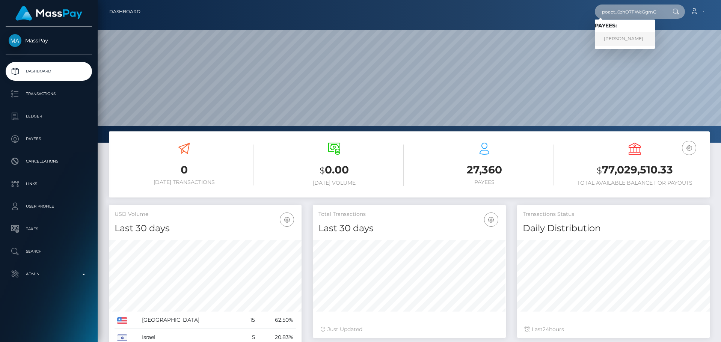
type input "poact_6zhO7FWeGgmG"
click at [627, 45] on link "Rania Khalaf" at bounding box center [625, 39] width 60 height 14
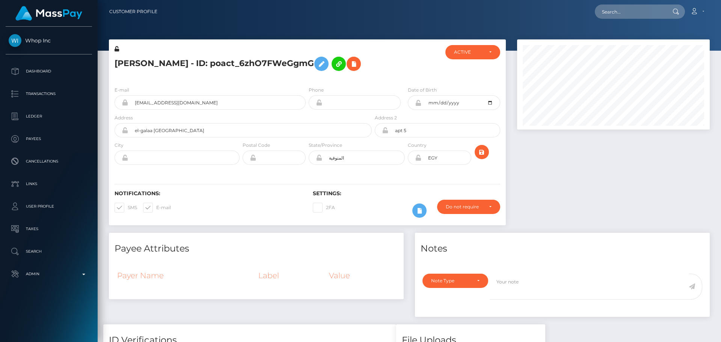
scroll to position [90, 193]
click at [364, 59] on h5 "[PERSON_NAME] - ID: poact_6zhO7FWeGgmG" at bounding box center [240, 64] width 253 height 22
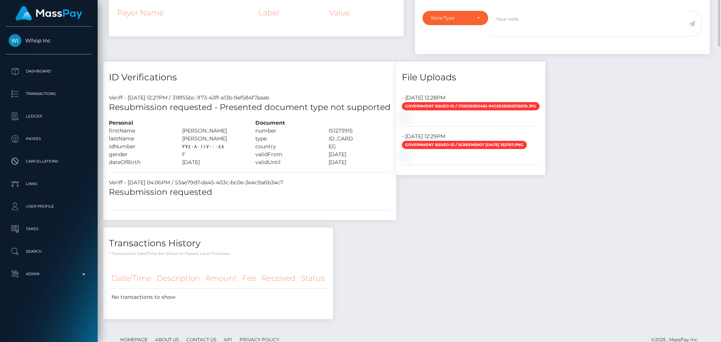
scroll to position [300, 0]
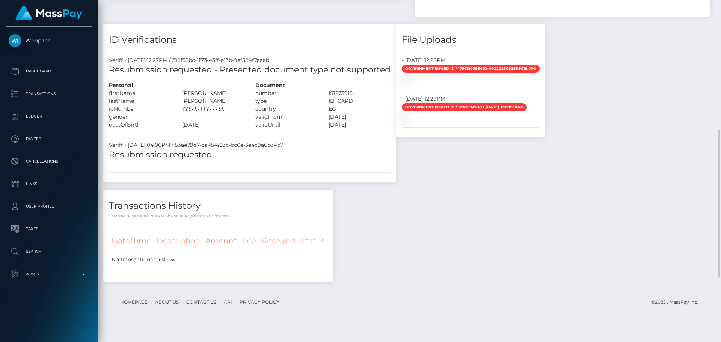
click at [306, 149] on h5 "Resubmission requested" at bounding box center [250, 155] width 282 height 12
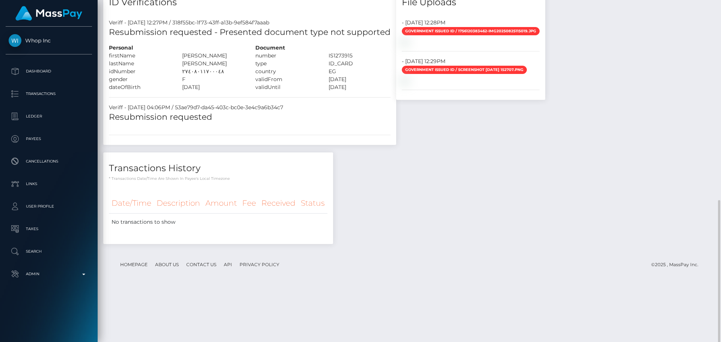
scroll to position [448, 0]
